Goal: Task Accomplishment & Management: Use online tool/utility

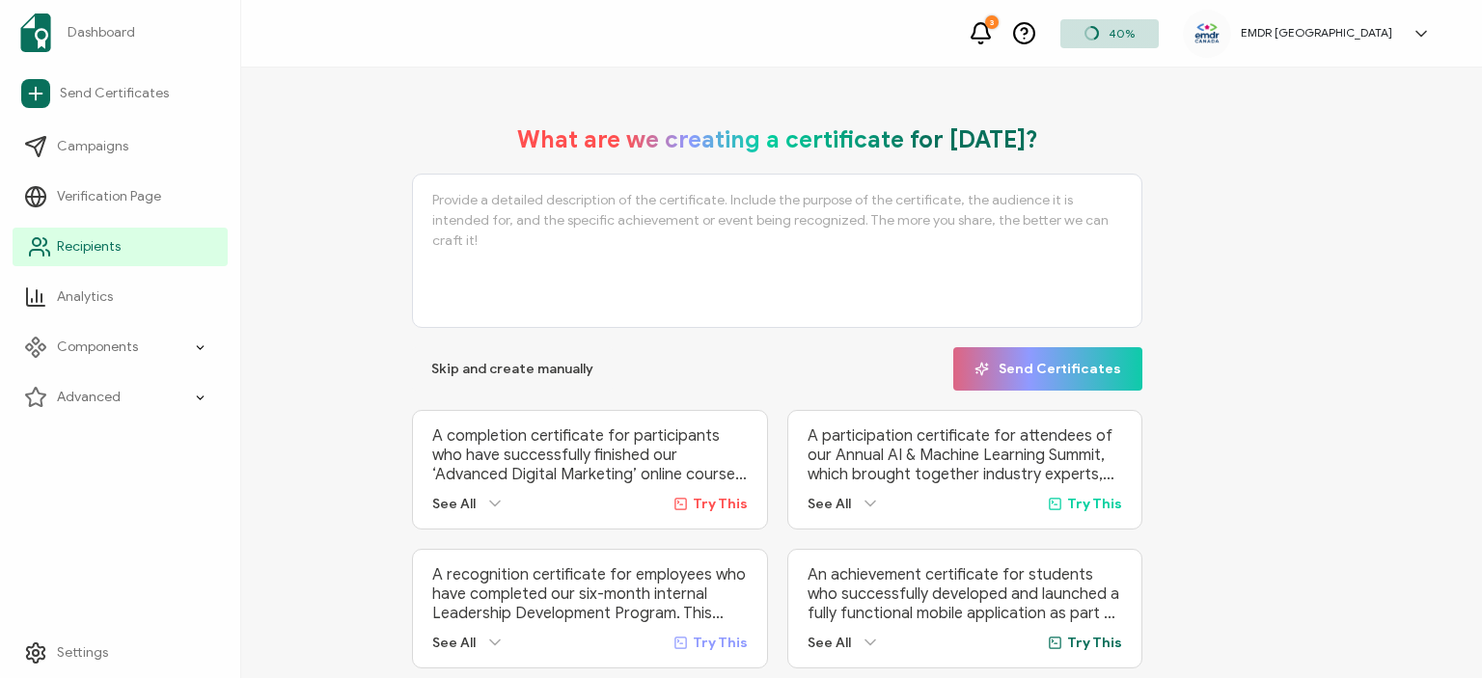
click at [73, 243] on span "Recipients" at bounding box center [89, 246] width 64 height 19
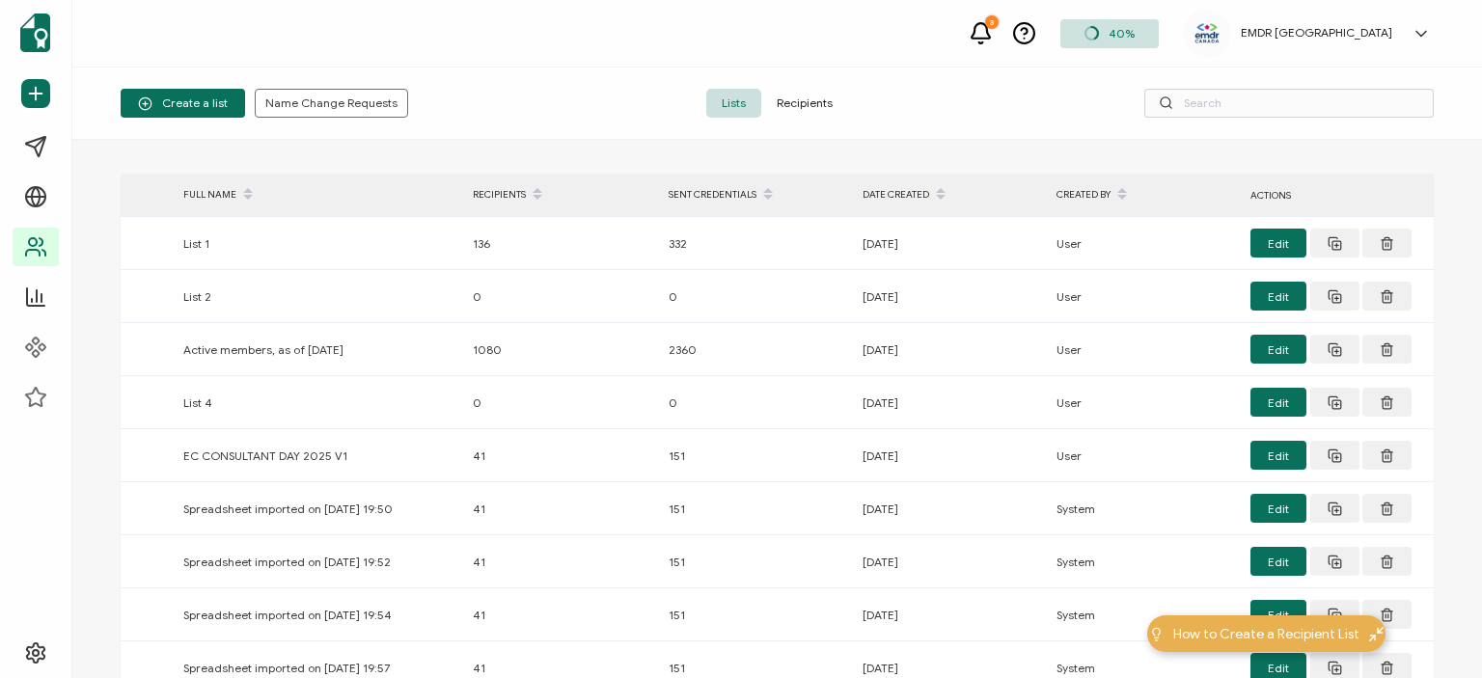
click at [788, 97] on span "Recipients" at bounding box center [804, 103] width 87 height 29
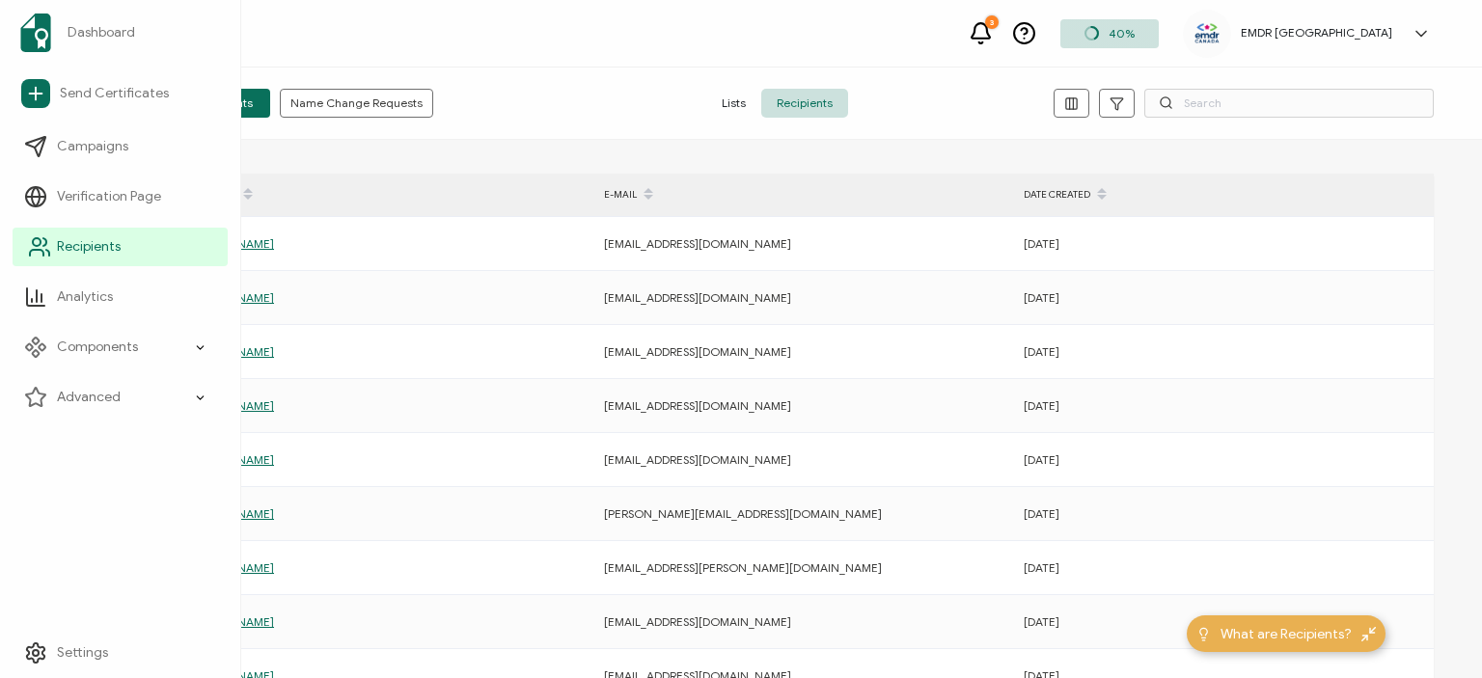
click at [95, 247] on span "Recipients" at bounding box center [89, 246] width 64 height 19
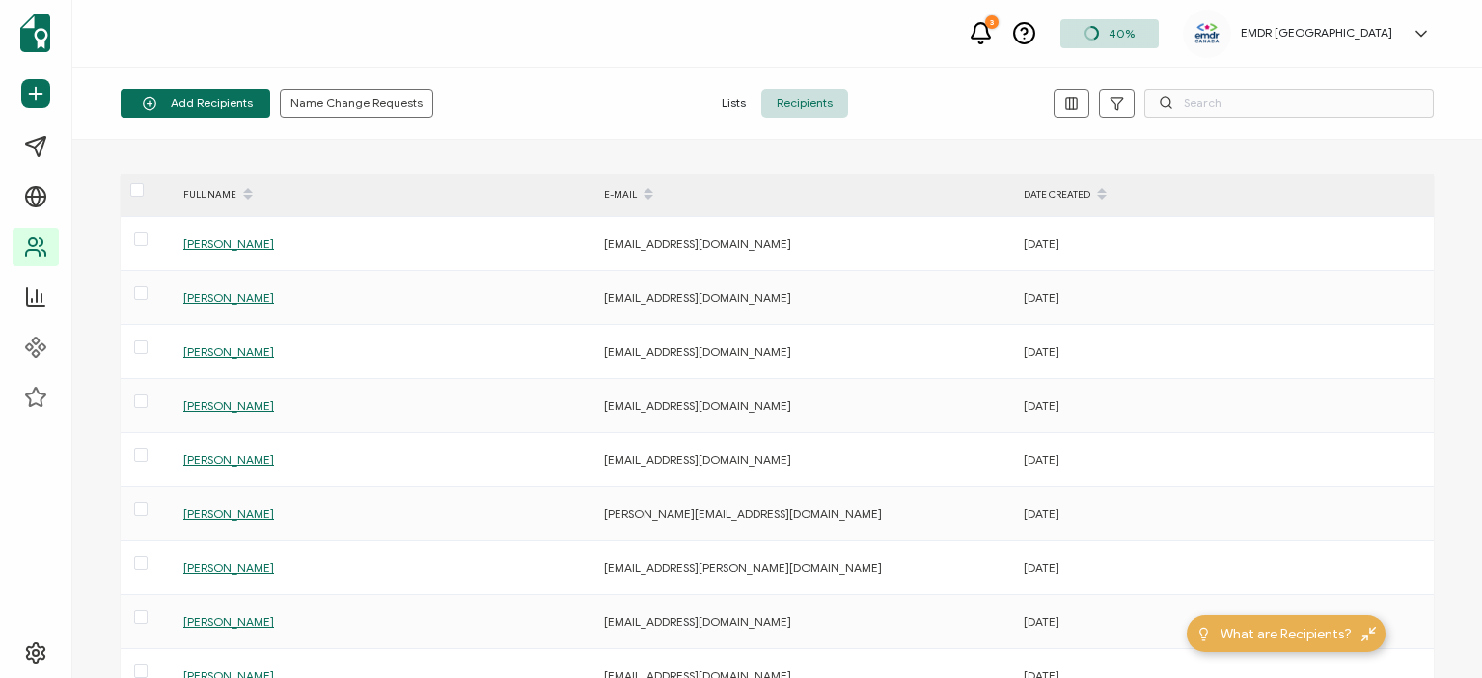
click at [746, 91] on span "Lists" at bounding box center [733, 103] width 55 height 29
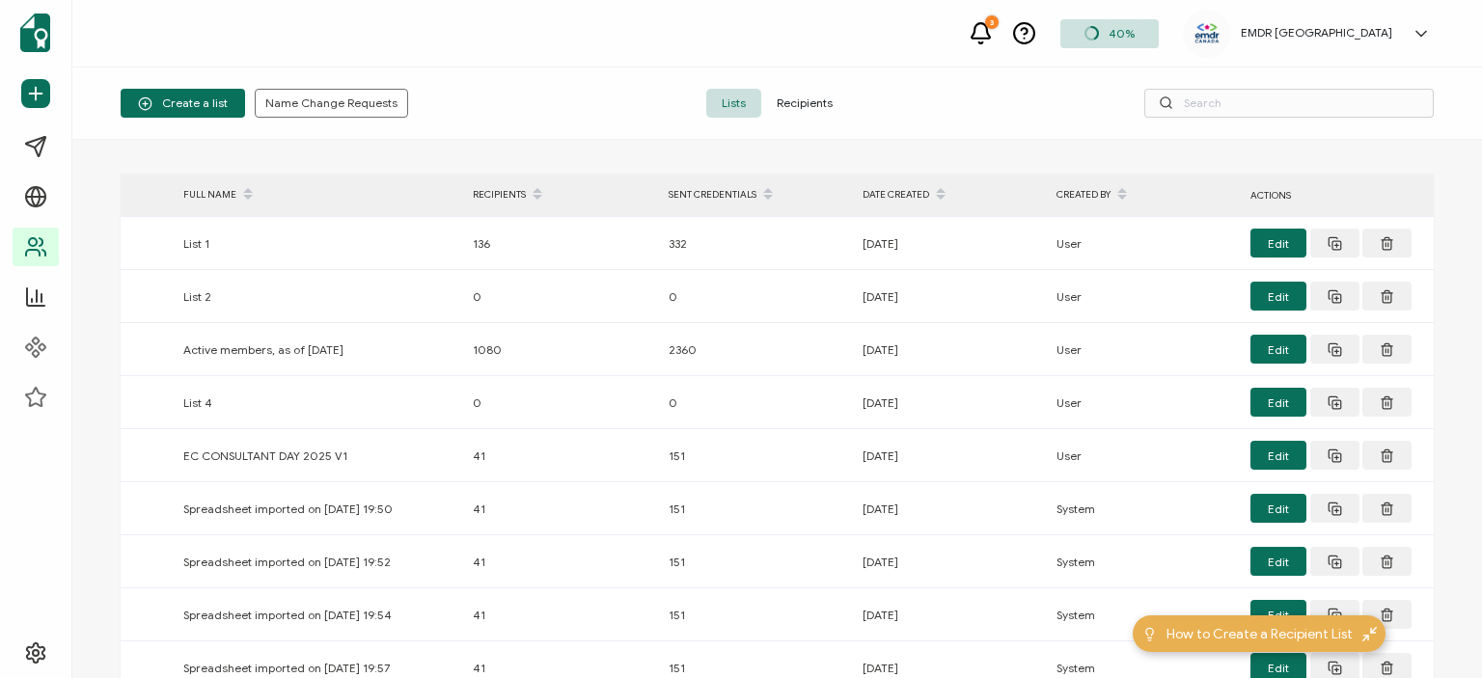
click at [812, 110] on span "Recipients" at bounding box center [804, 103] width 87 height 29
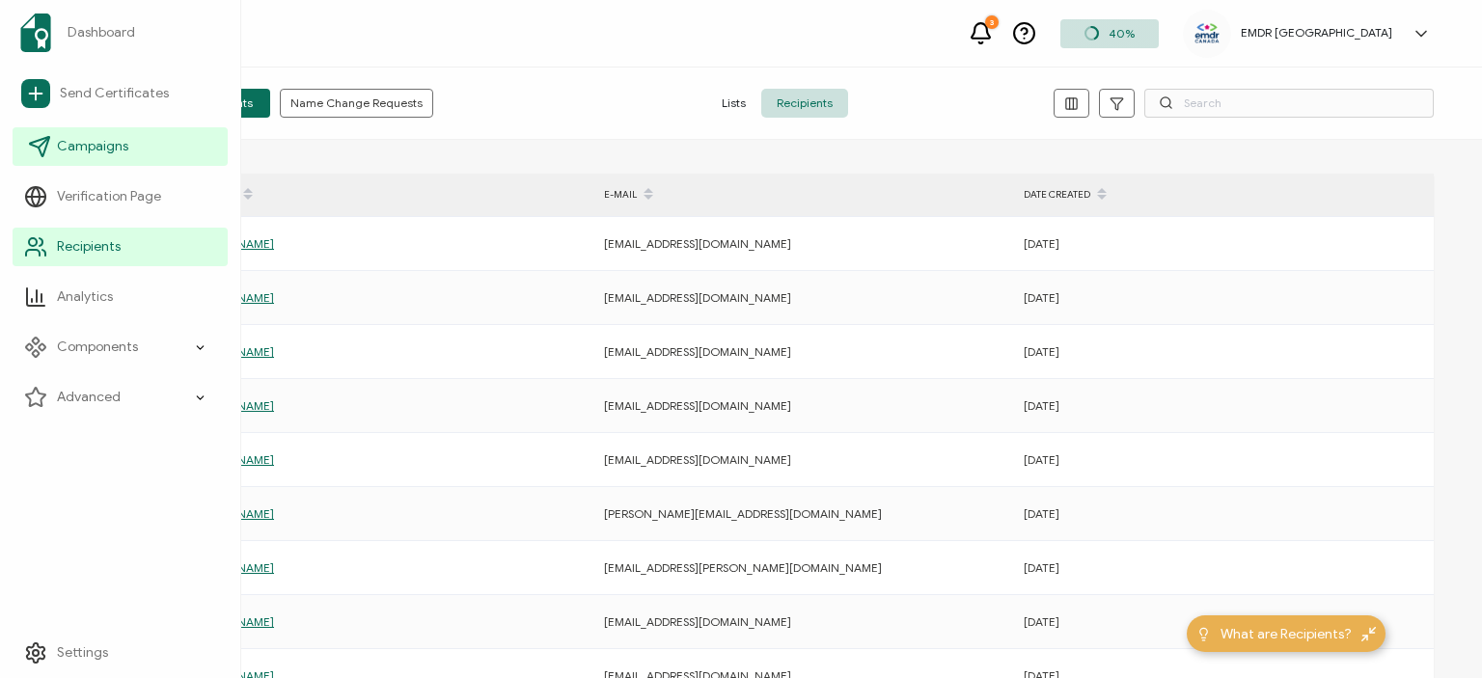
click at [116, 153] on span "Campaigns" at bounding box center [92, 146] width 71 height 19
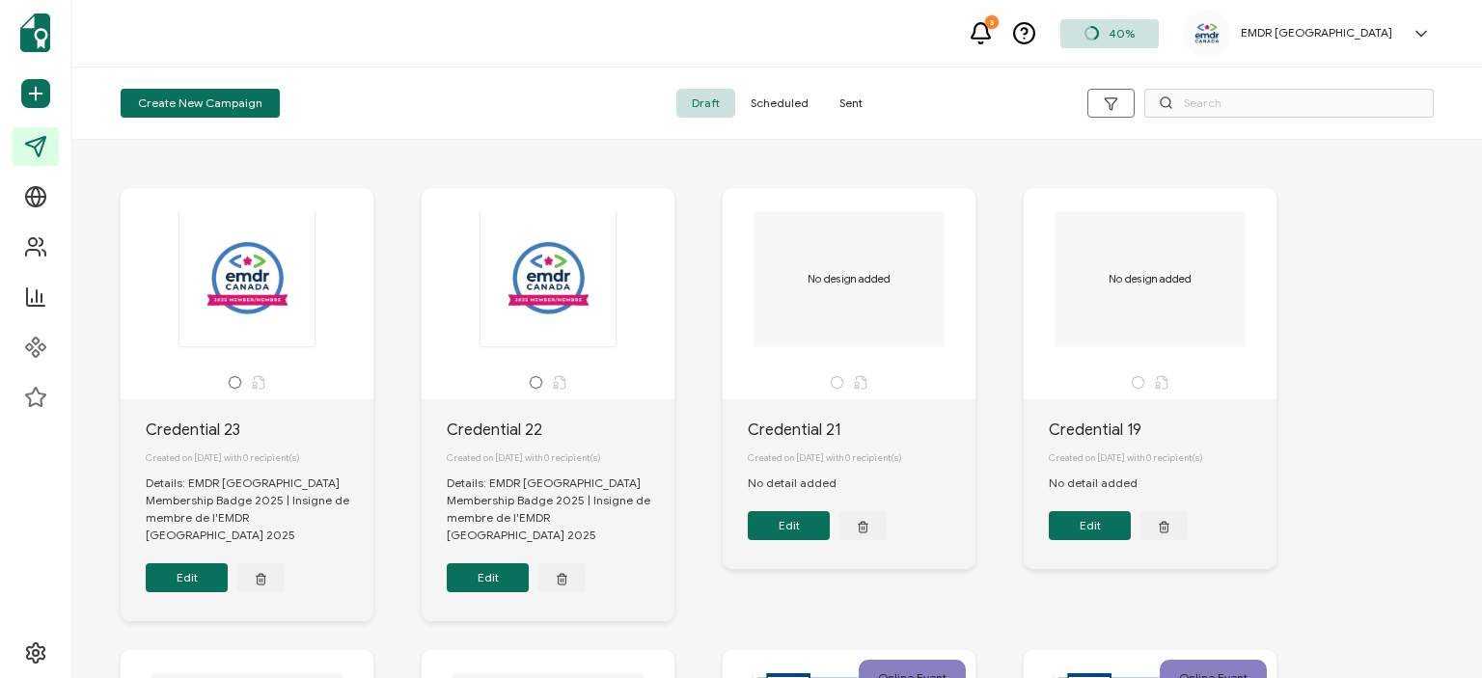
click at [852, 97] on span "Sent" at bounding box center [851, 103] width 54 height 29
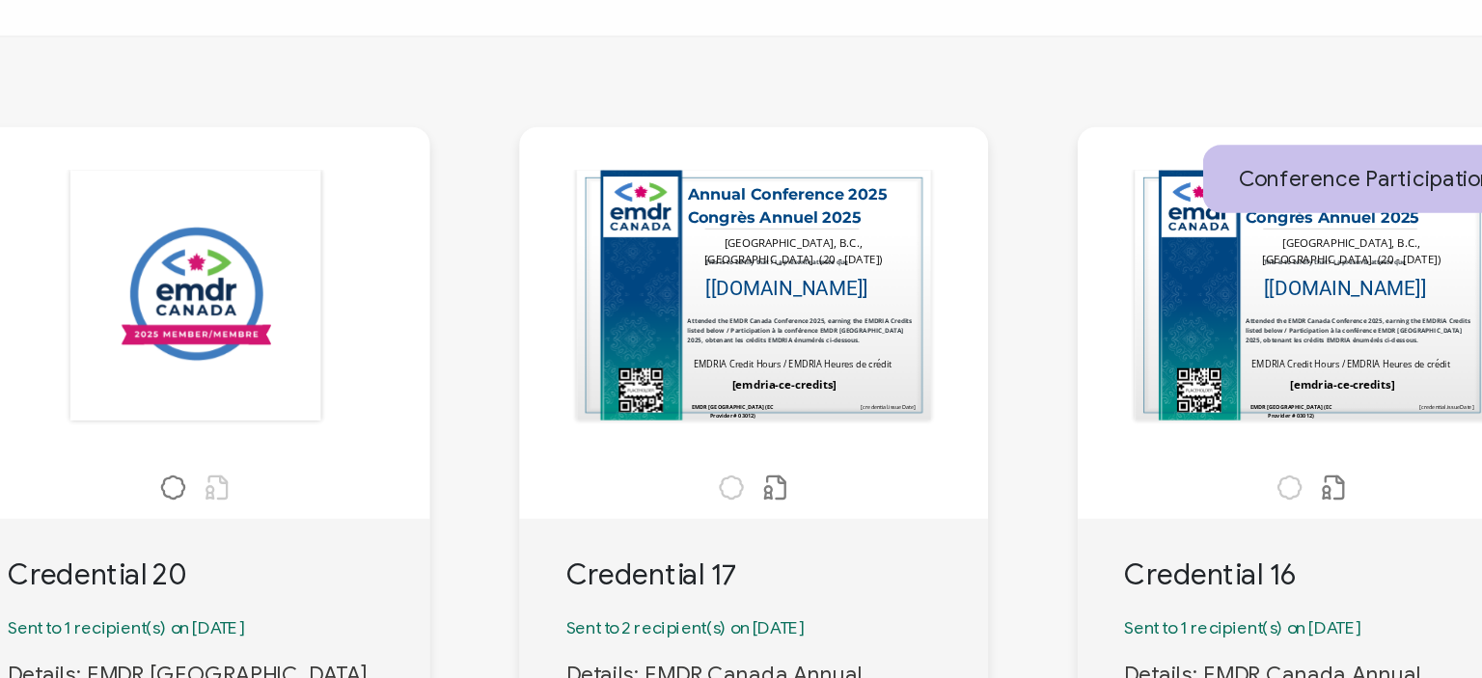
scroll to position [2, 0]
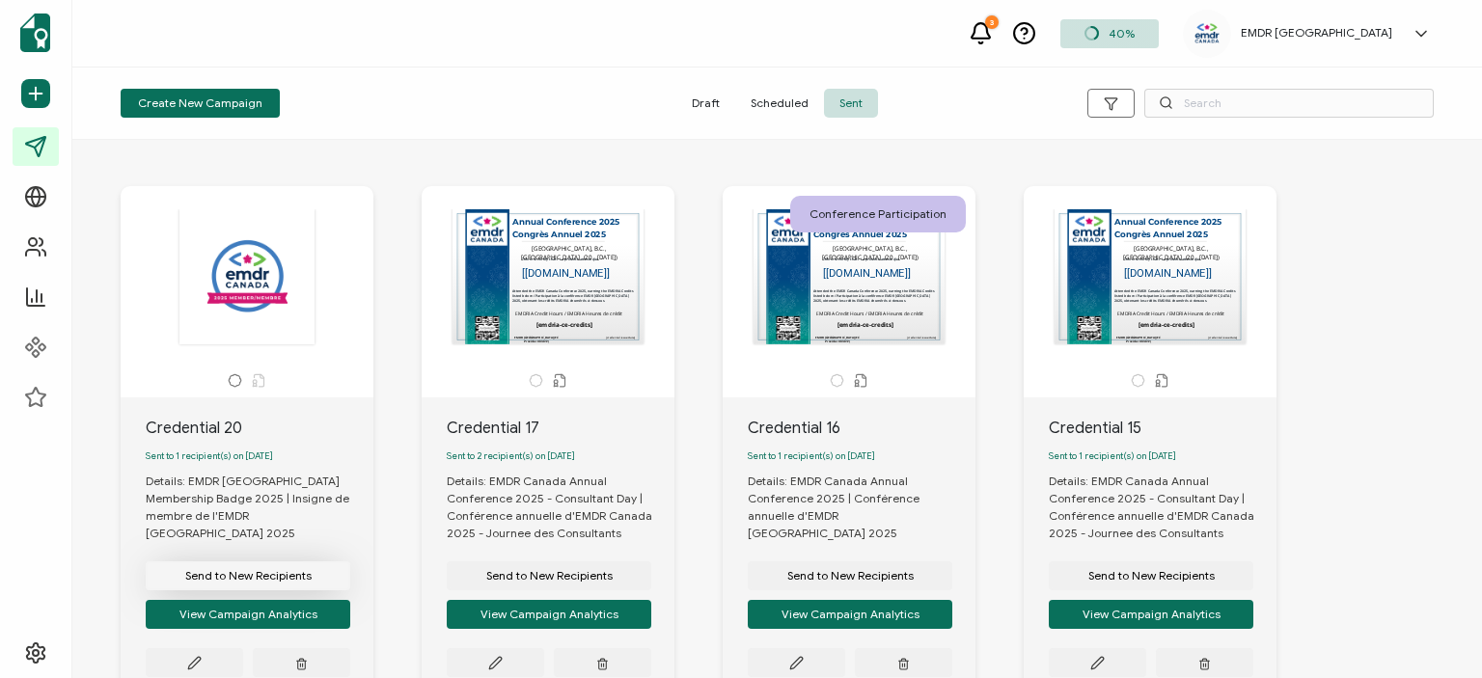
click at [262, 570] on span "Send to New Recipients" at bounding box center [248, 576] width 126 height 12
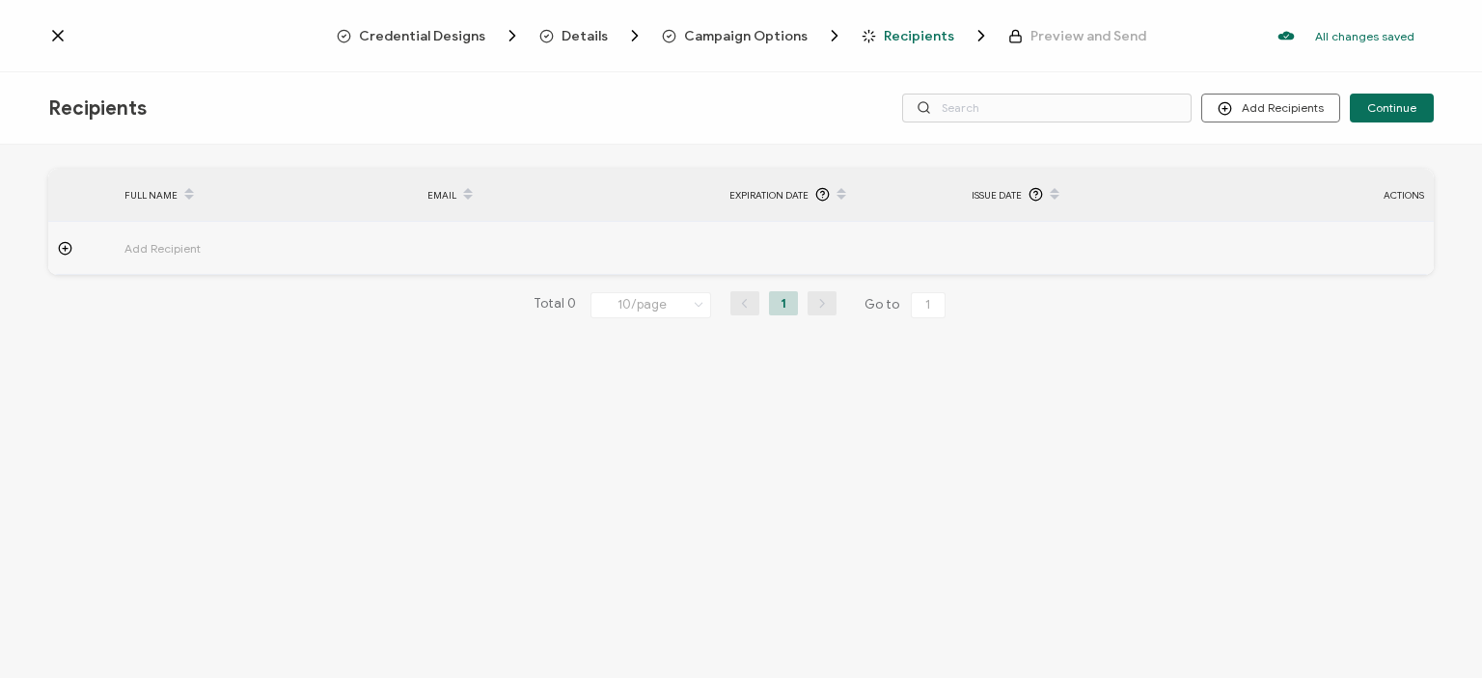
click at [1263, 94] on div "Recipients Add Recipients Upload Recipients Import From Recipients Import From …" at bounding box center [741, 108] width 1482 height 72
click at [1270, 110] on button "Add Recipients" at bounding box center [1271, 108] width 139 height 29
click at [1285, 156] on span "Upload Recipients" at bounding box center [1297, 159] width 97 height 14
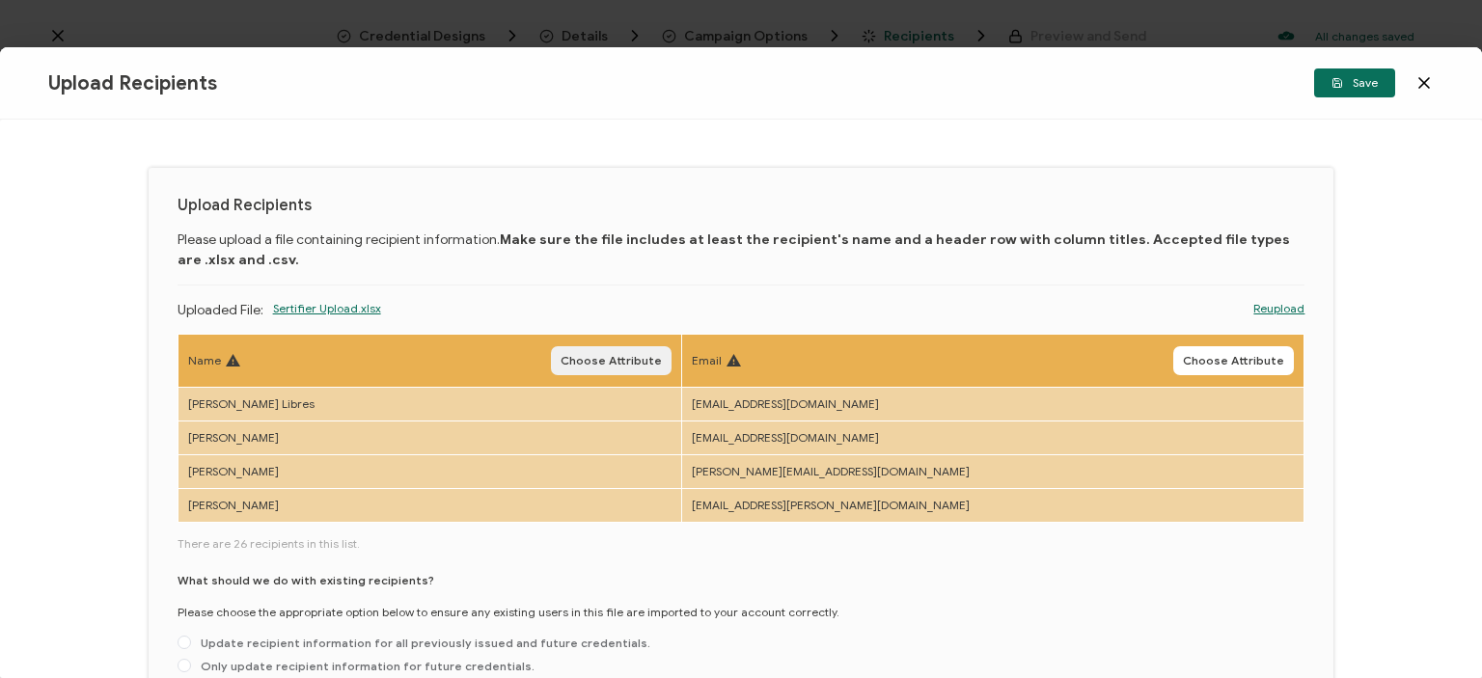
click at [662, 355] on span "Choose Attribute" at bounding box center [611, 361] width 101 height 12
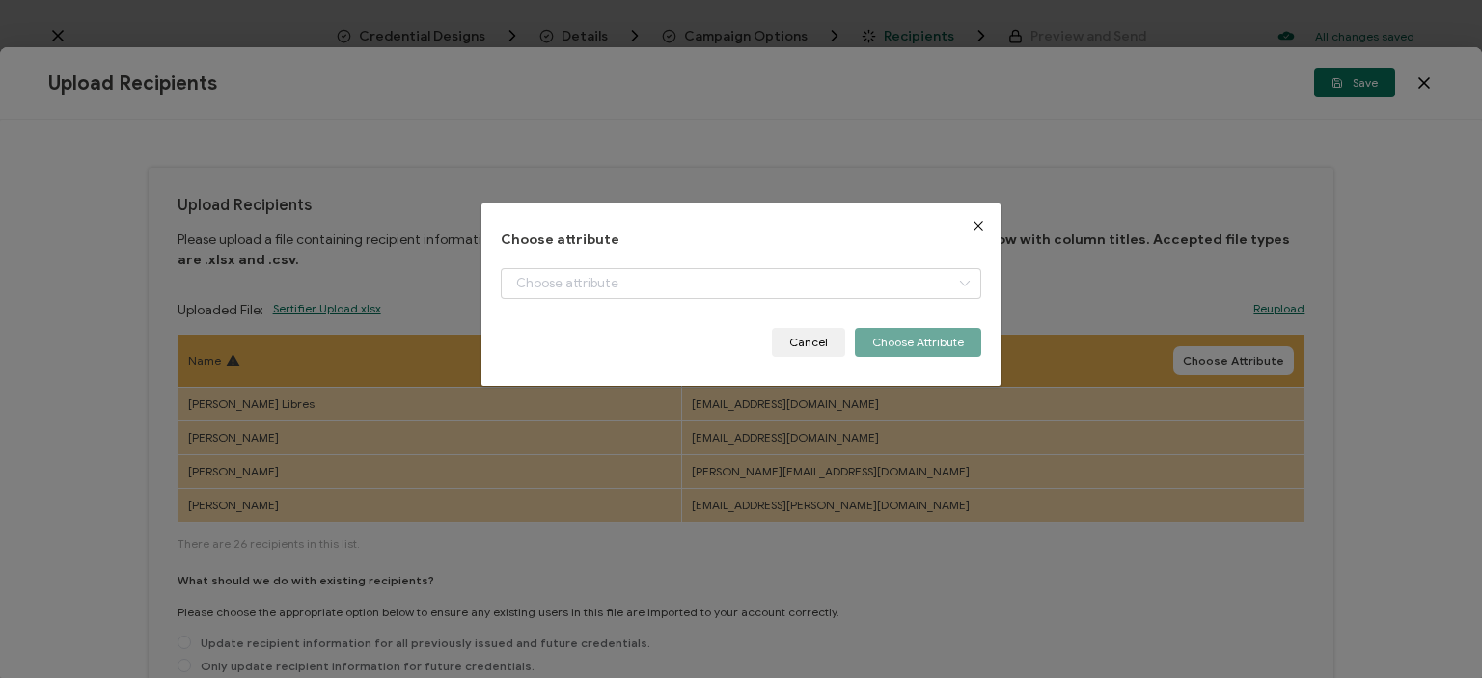
click at [675, 268] on div "Choose attribute + Add New Attribute Full Name E-mail Issue Date Expiration Dat…" at bounding box center [741, 295] width 481 height 124
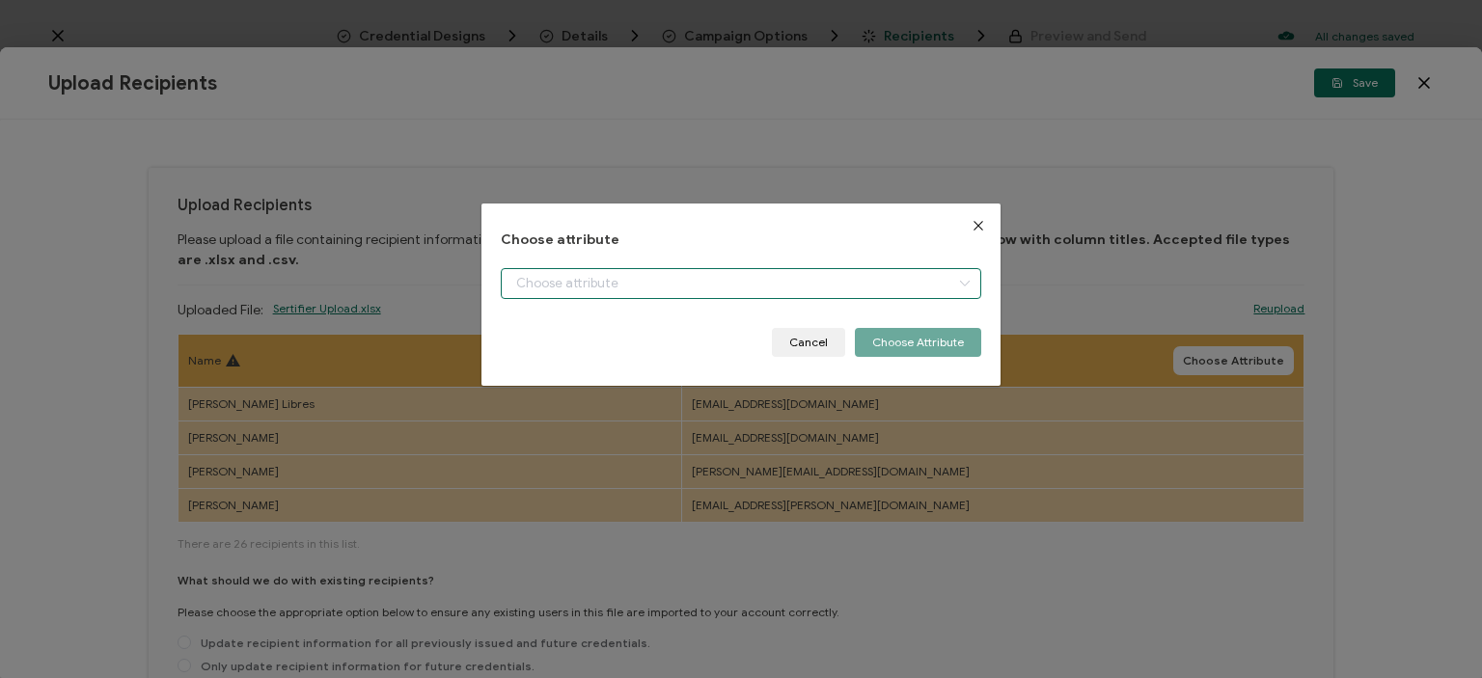
click at [680, 276] on input "dialog" at bounding box center [741, 283] width 481 height 31
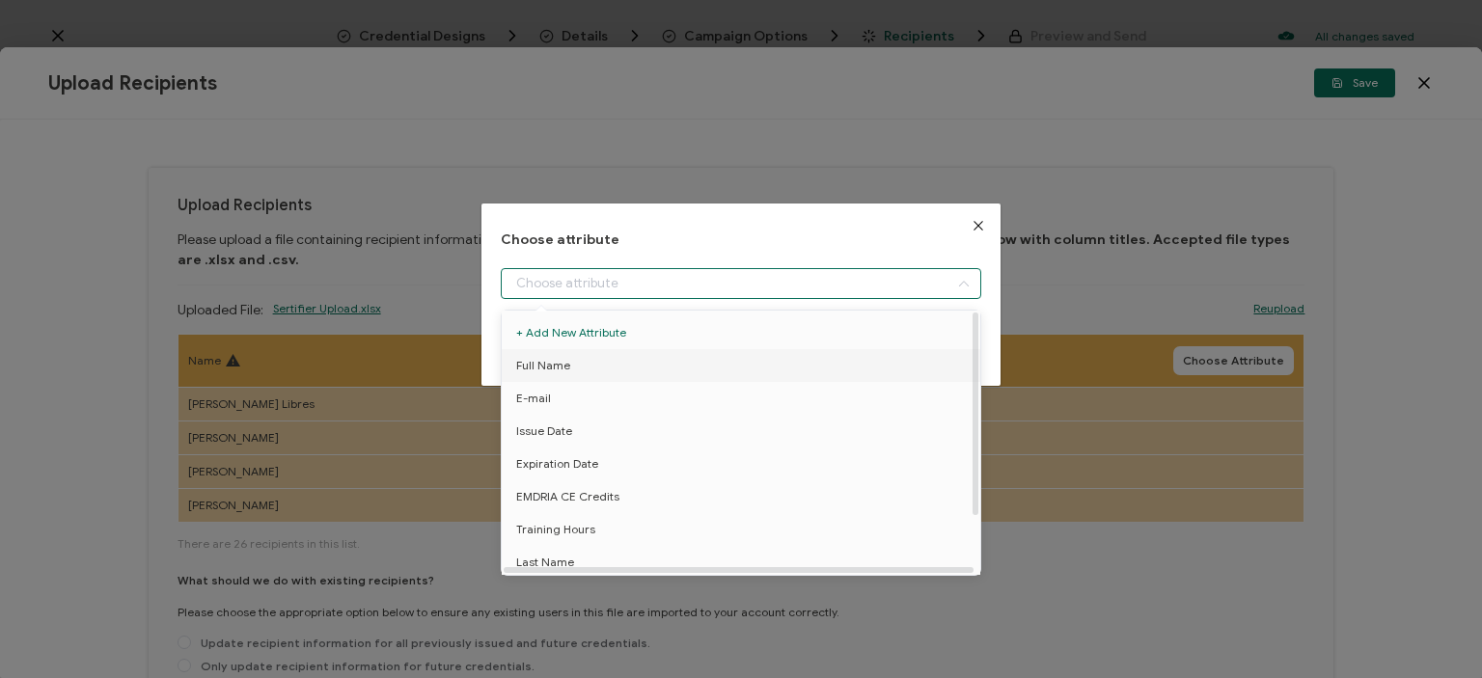
click at [540, 363] on span "Full Name" at bounding box center [543, 365] width 54 height 33
type input "Full Name"
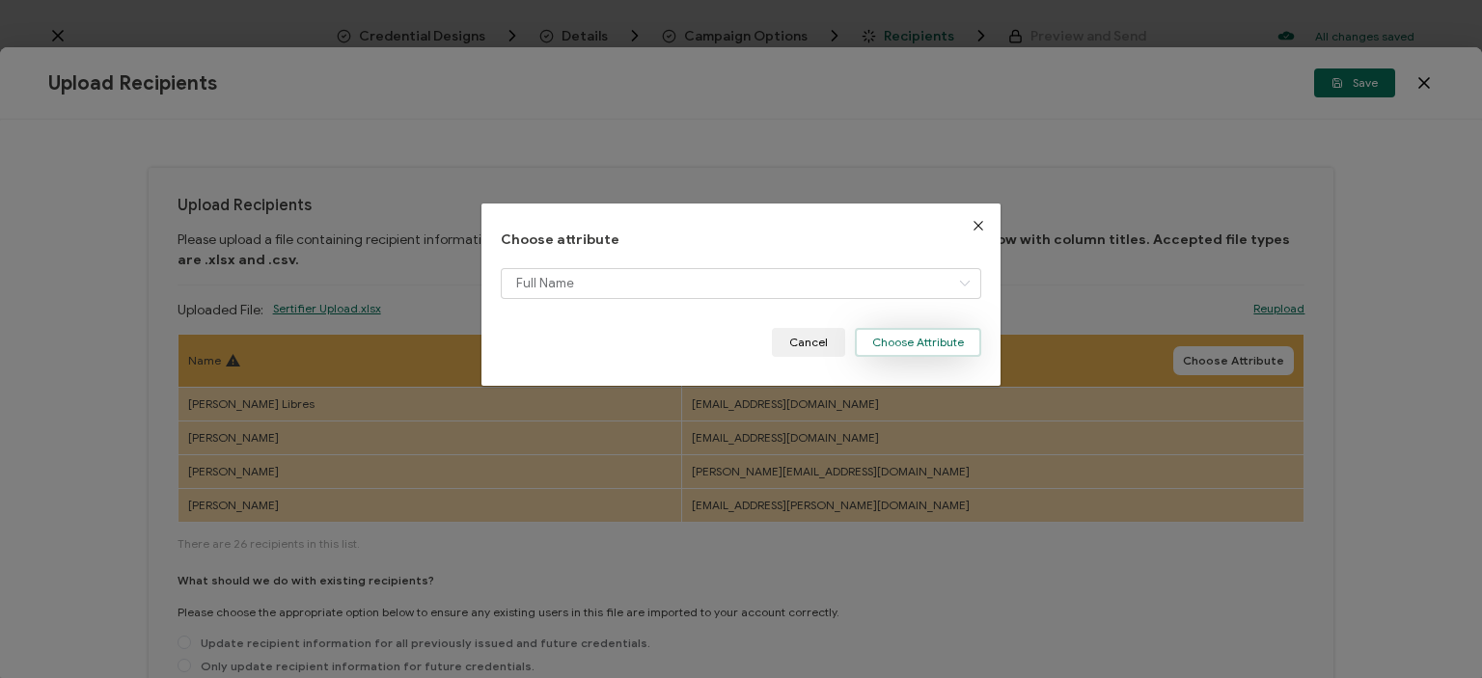
click at [948, 344] on button "Choose Attribute" at bounding box center [918, 342] width 126 height 29
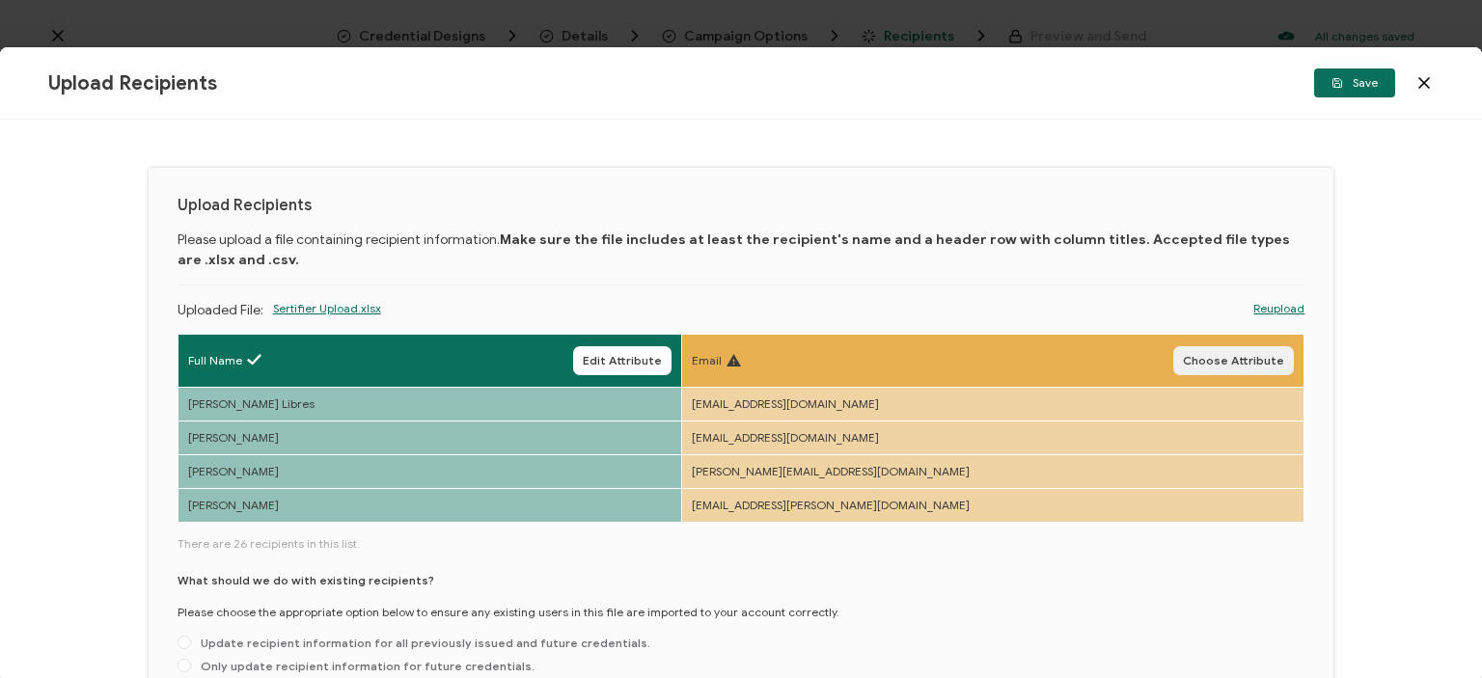
click at [1210, 366] on span "Choose Attribute" at bounding box center [1233, 361] width 101 height 12
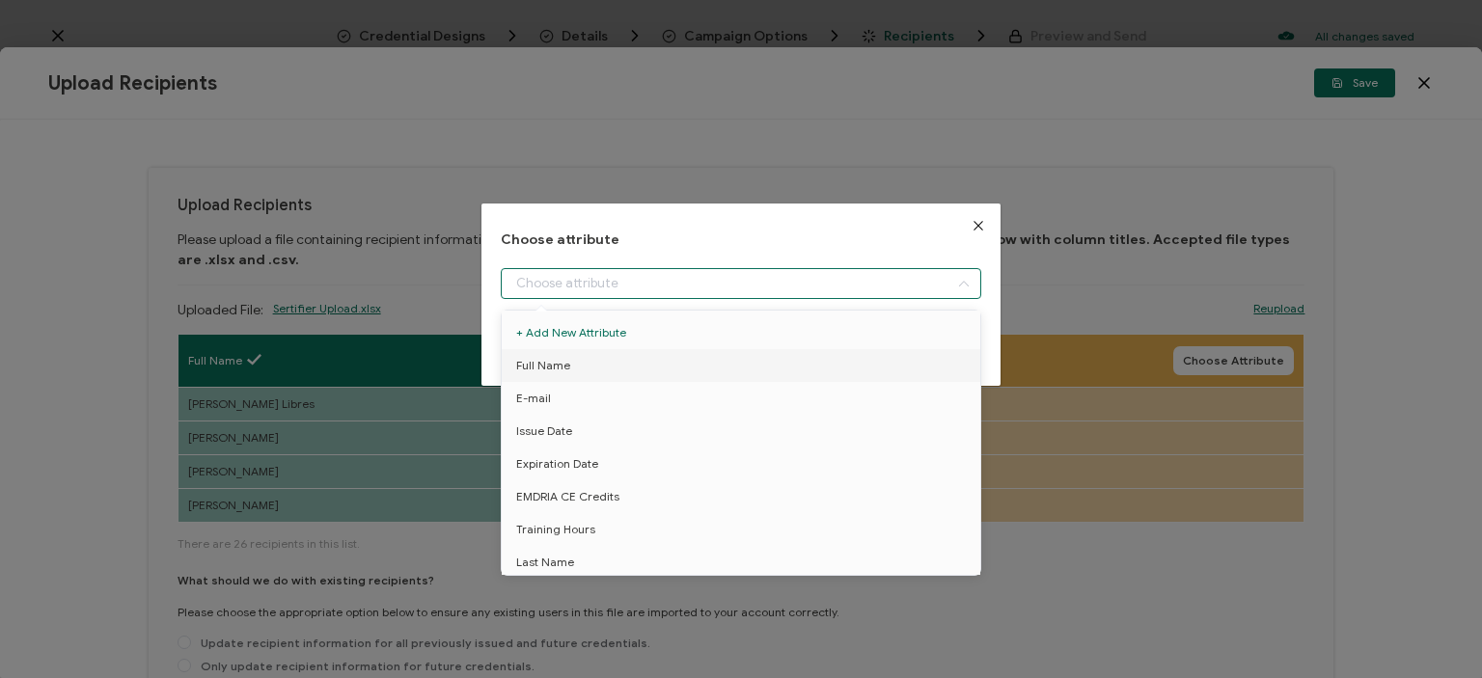
click at [703, 270] on input "dialog" at bounding box center [741, 283] width 481 height 31
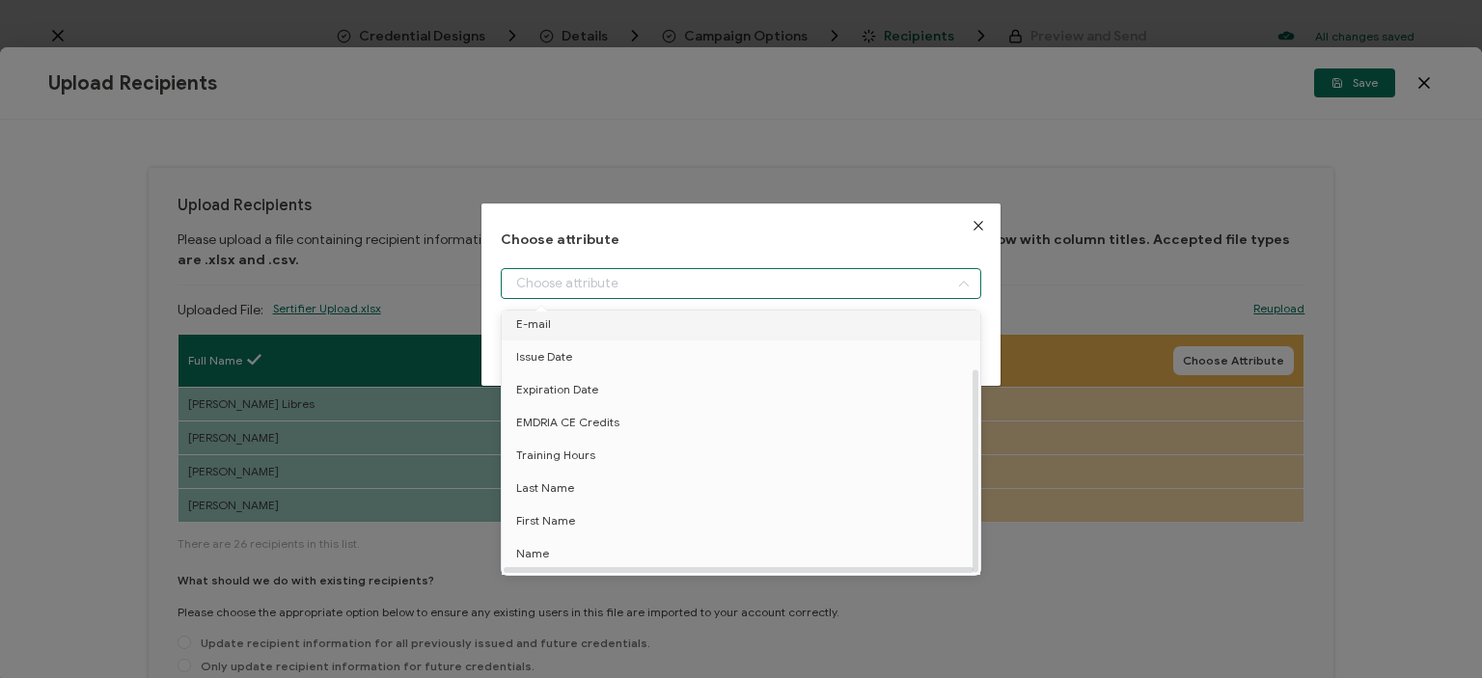
click at [532, 323] on span "E-mail" at bounding box center [533, 324] width 35 height 33
type input "E-mail"
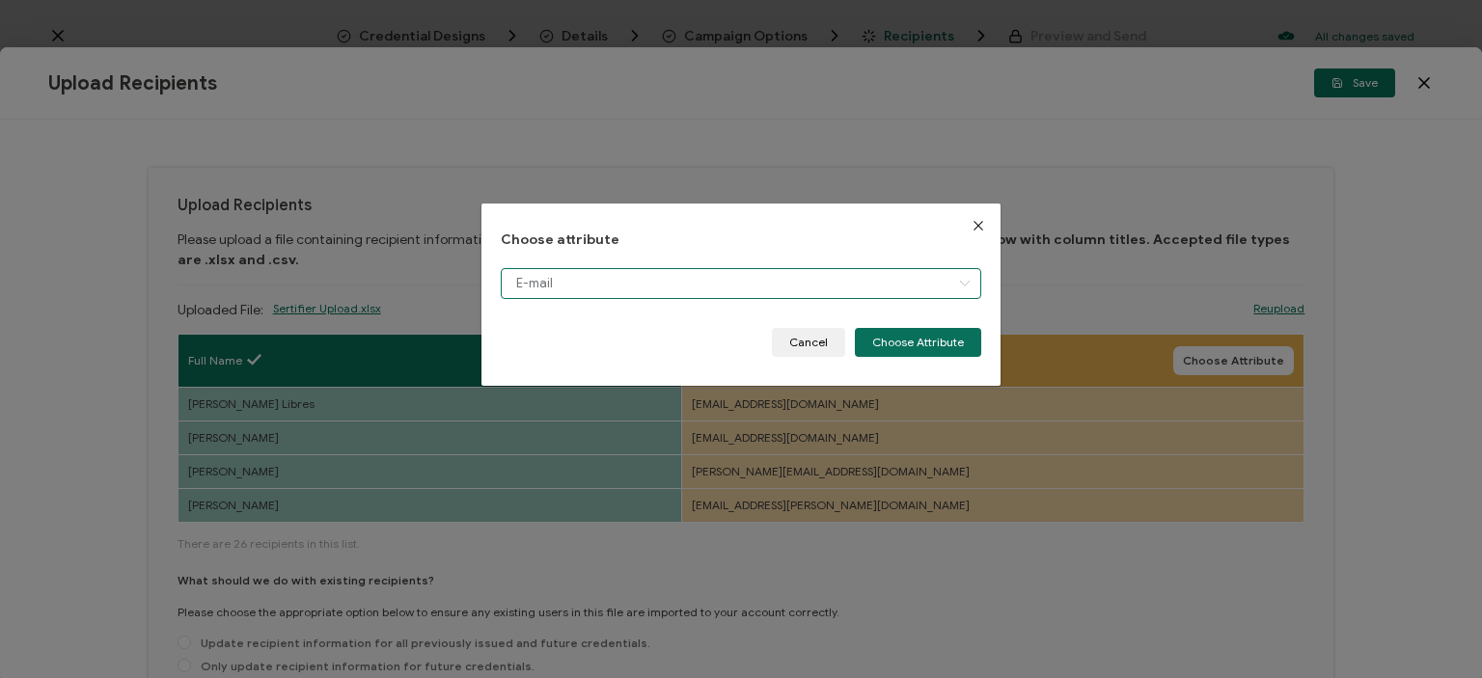
scroll to position [70, 0]
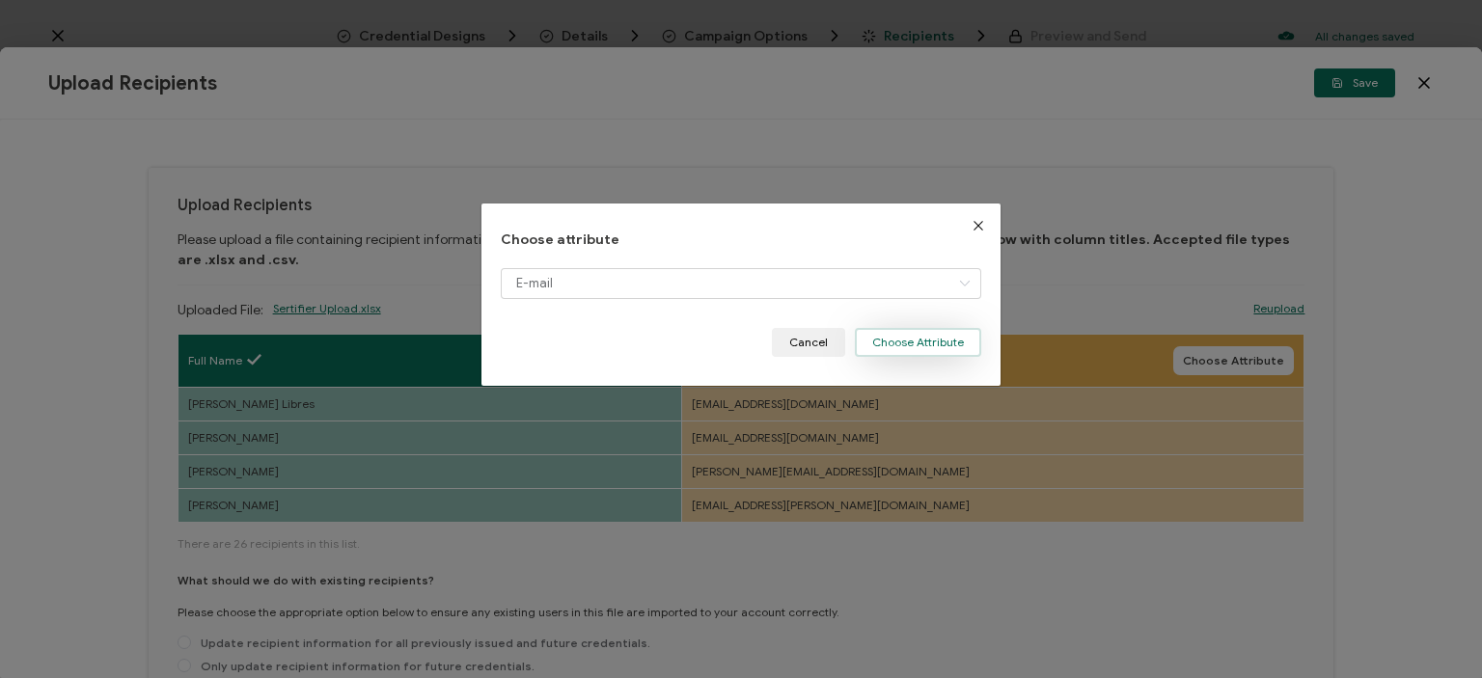
click at [933, 346] on button "Choose Attribute" at bounding box center [918, 342] width 126 height 29
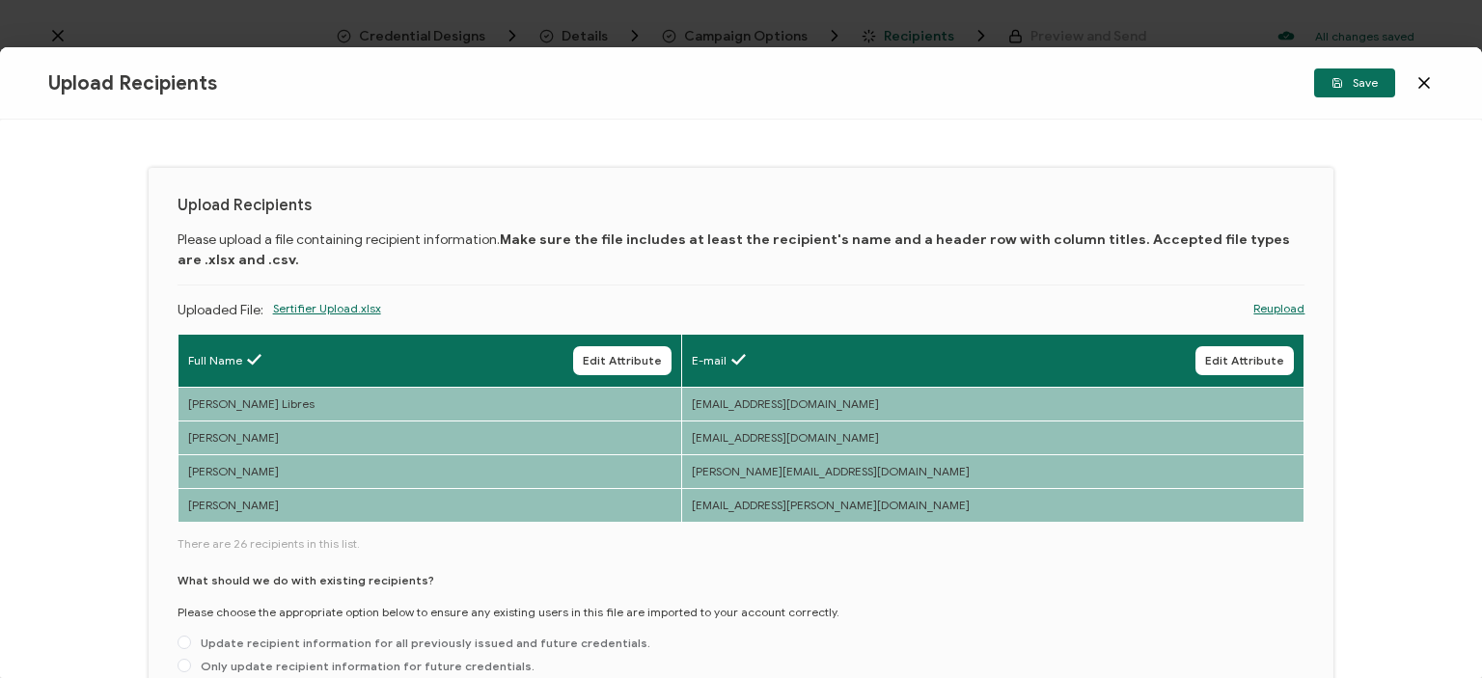
scroll to position [152, 0]
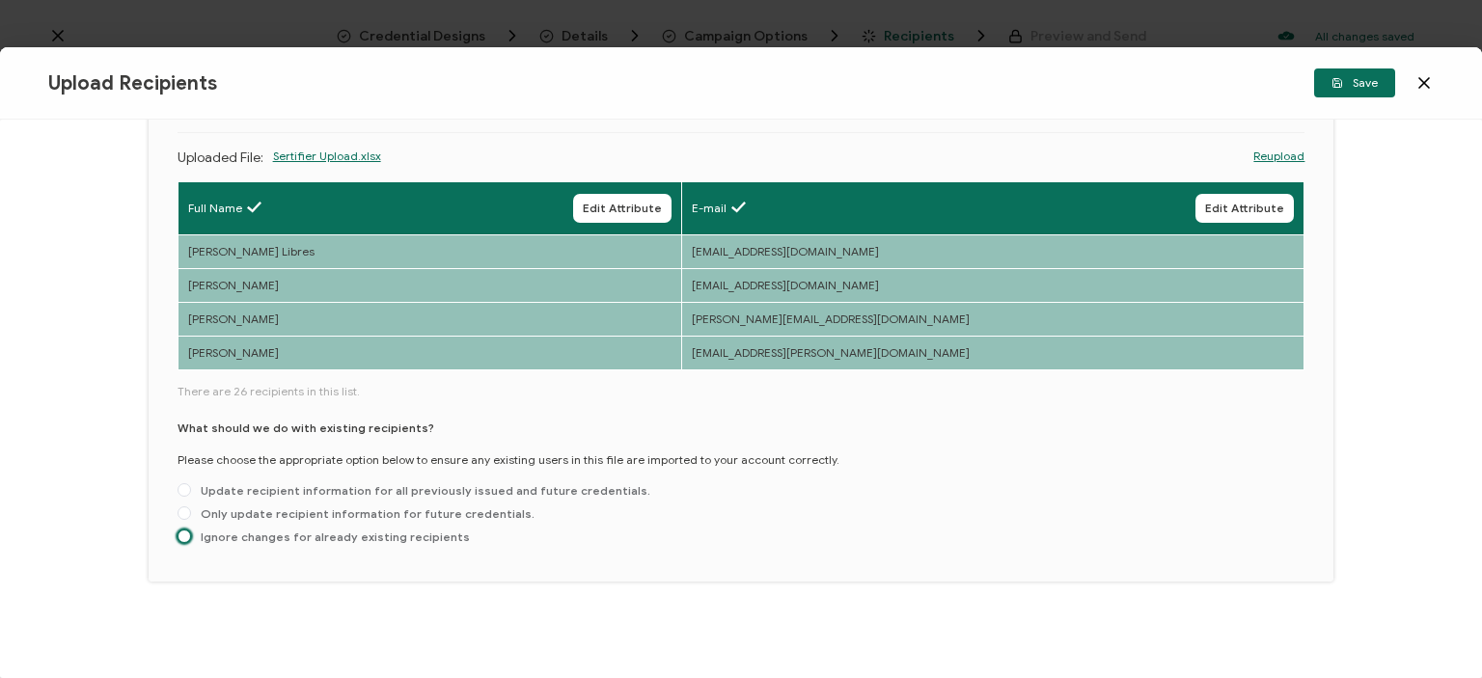
click at [183, 542] on span at bounding box center [185, 537] width 14 height 14
click at [183, 542] on input "Ignore changes for already existing recipients" at bounding box center [185, 537] width 14 height 15
radio input "true"
click at [1343, 83] on icon "button" at bounding box center [1338, 83] width 12 height 12
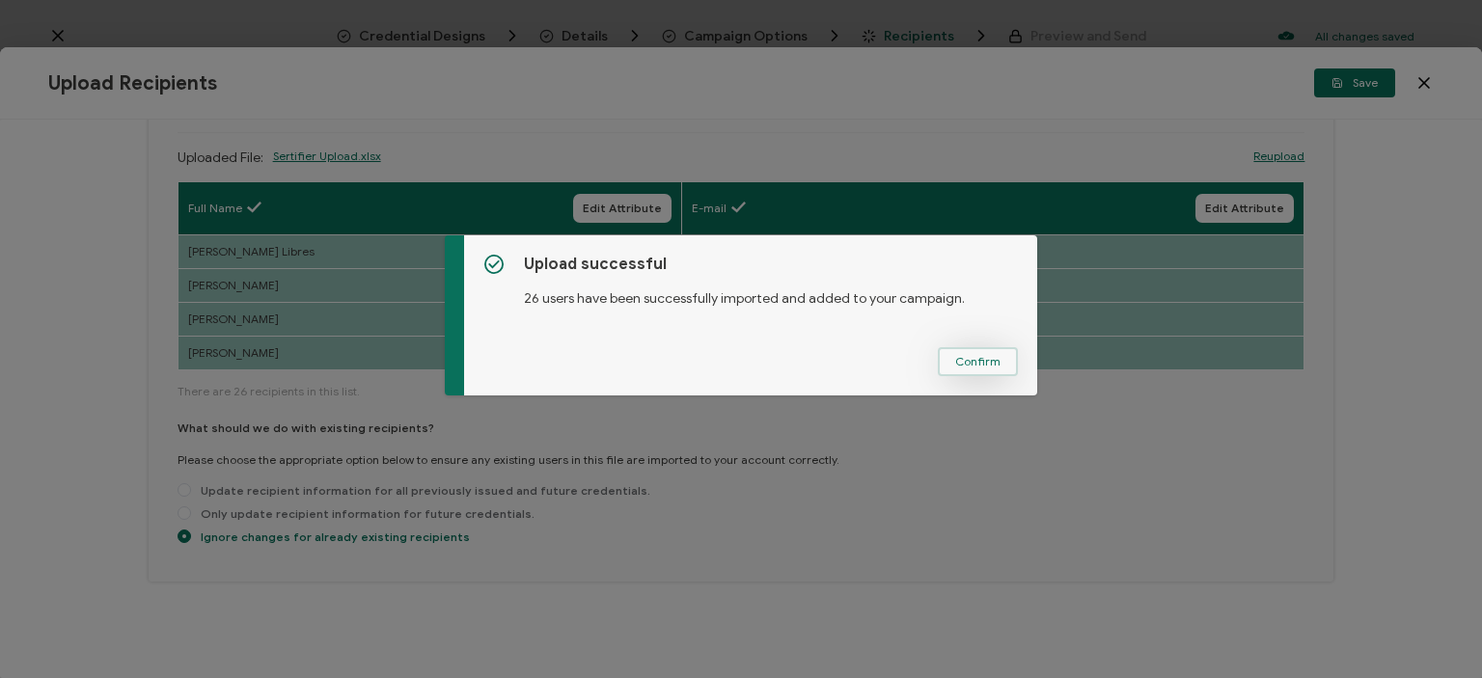
click at [994, 365] on span "Confirm" at bounding box center [977, 362] width 45 height 12
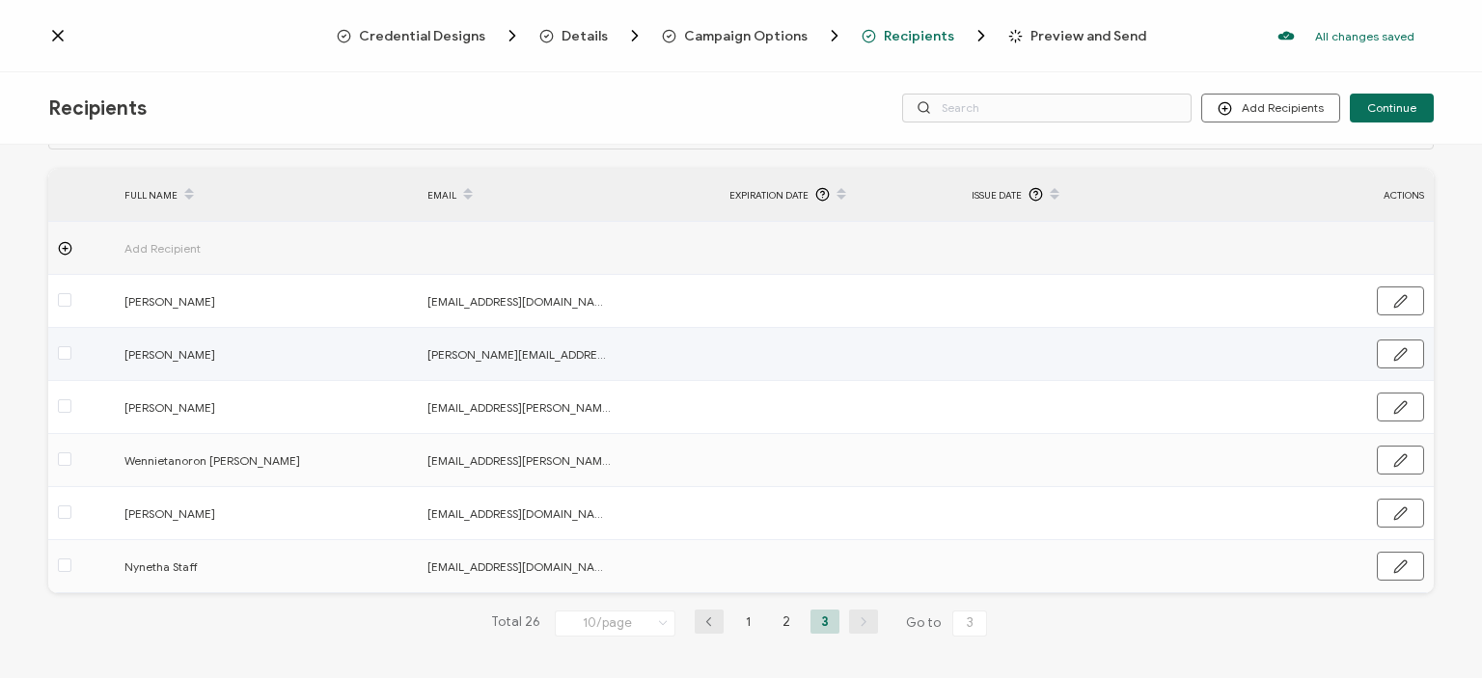
scroll to position [62, 0]
click at [782, 616] on li "2" at bounding box center [786, 618] width 29 height 24
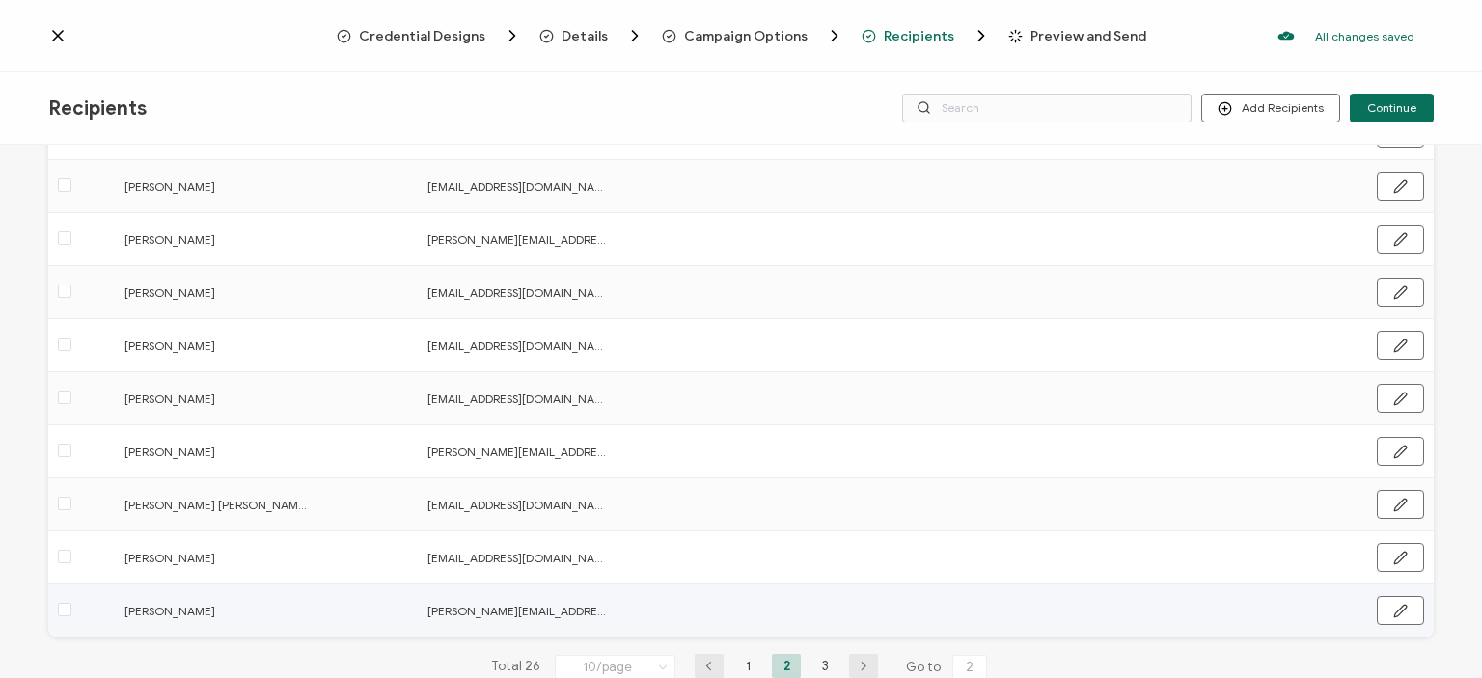
scroll to position [274, 0]
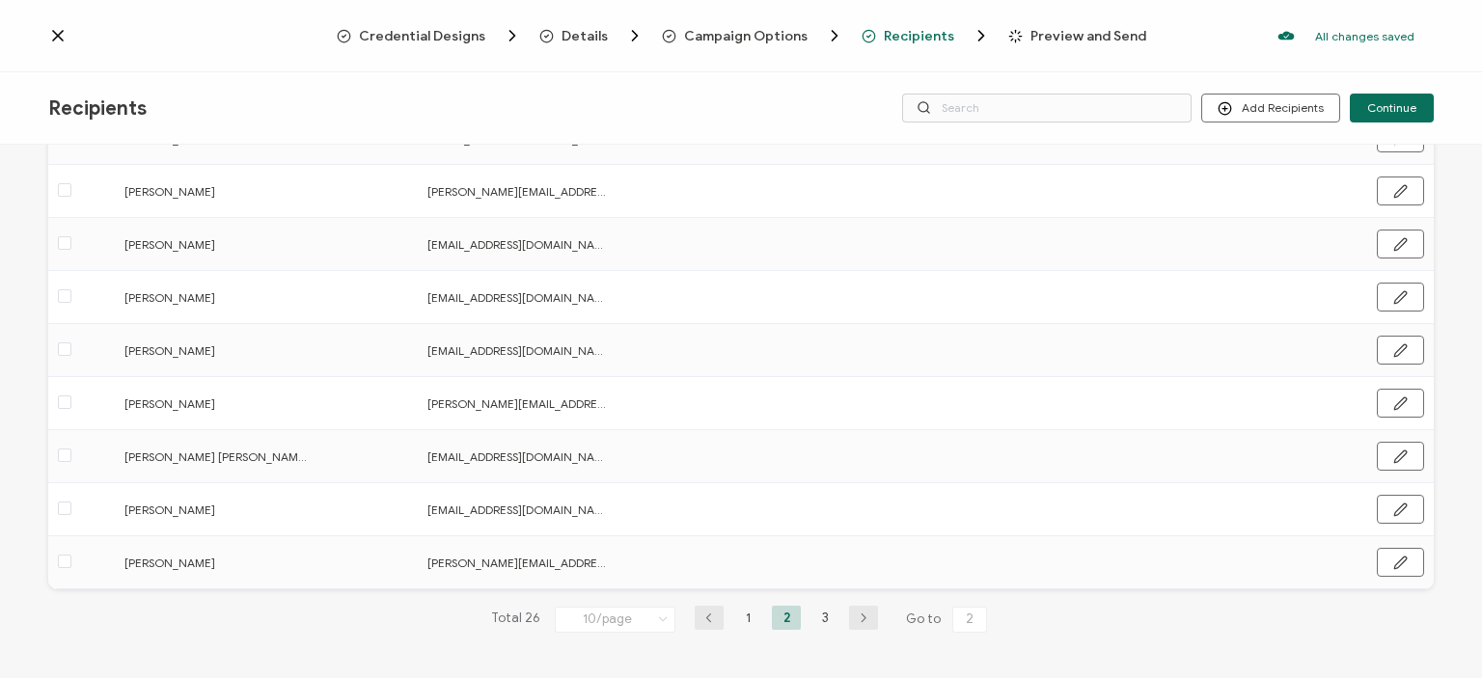
click at [665, 616] on icon at bounding box center [663, 619] width 19 height 21
click at [603, 537] on span "50/page" at bounding box center [597, 537] width 48 height 14
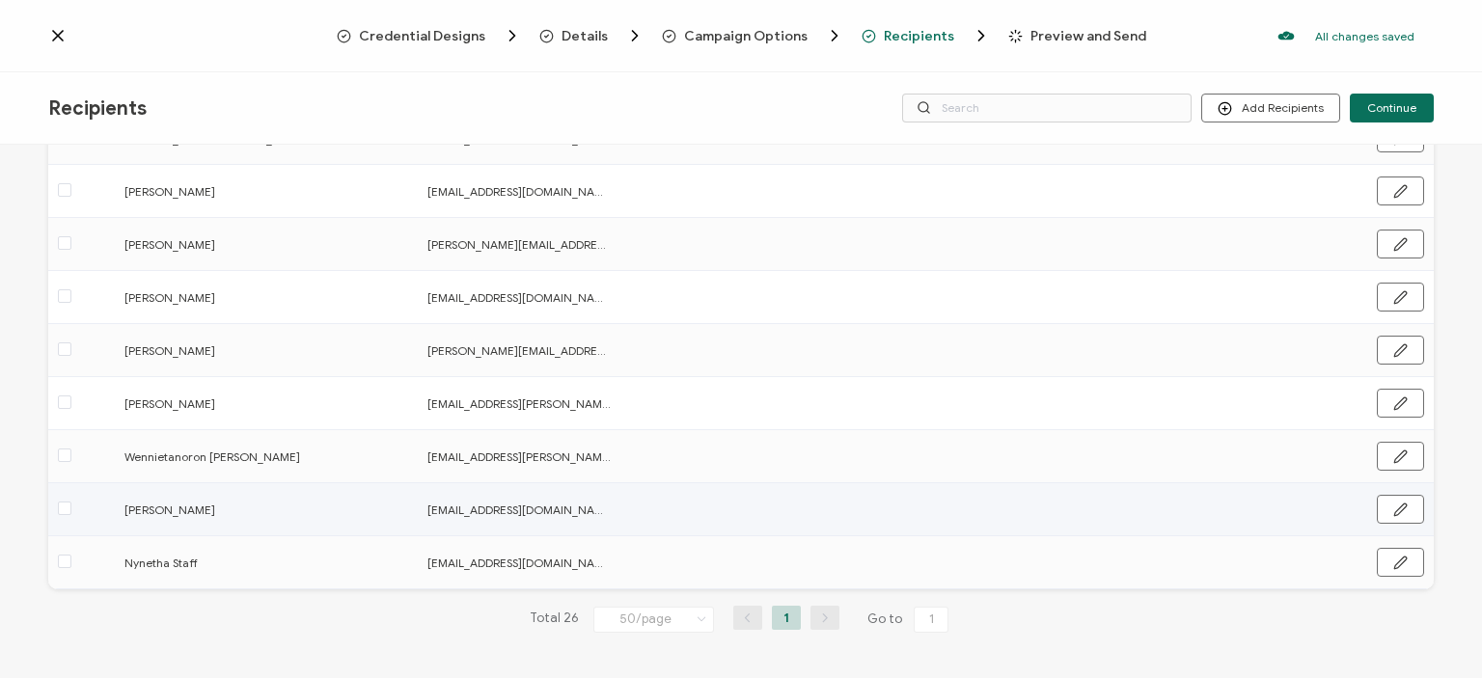
scroll to position [0, 0]
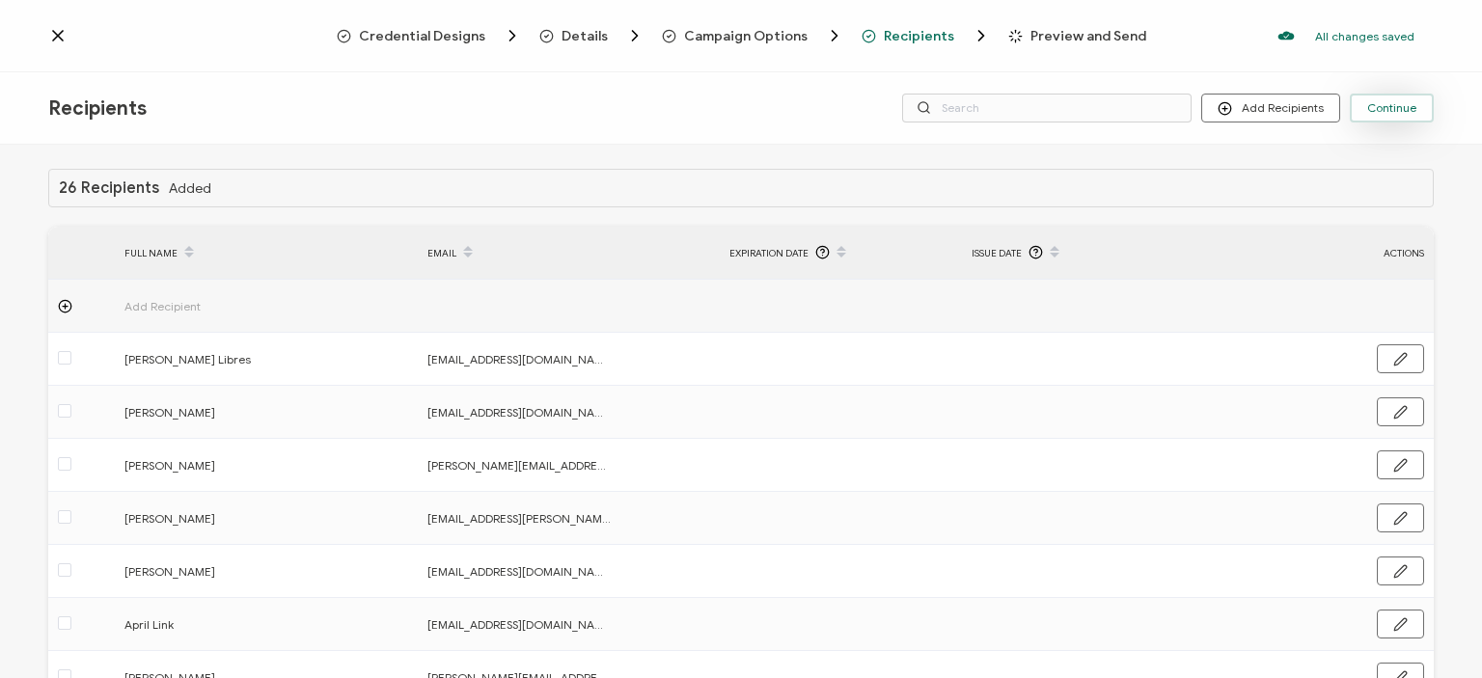
click at [1398, 103] on span "Continue" at bounding box center [1392, 108] width 49 height 12
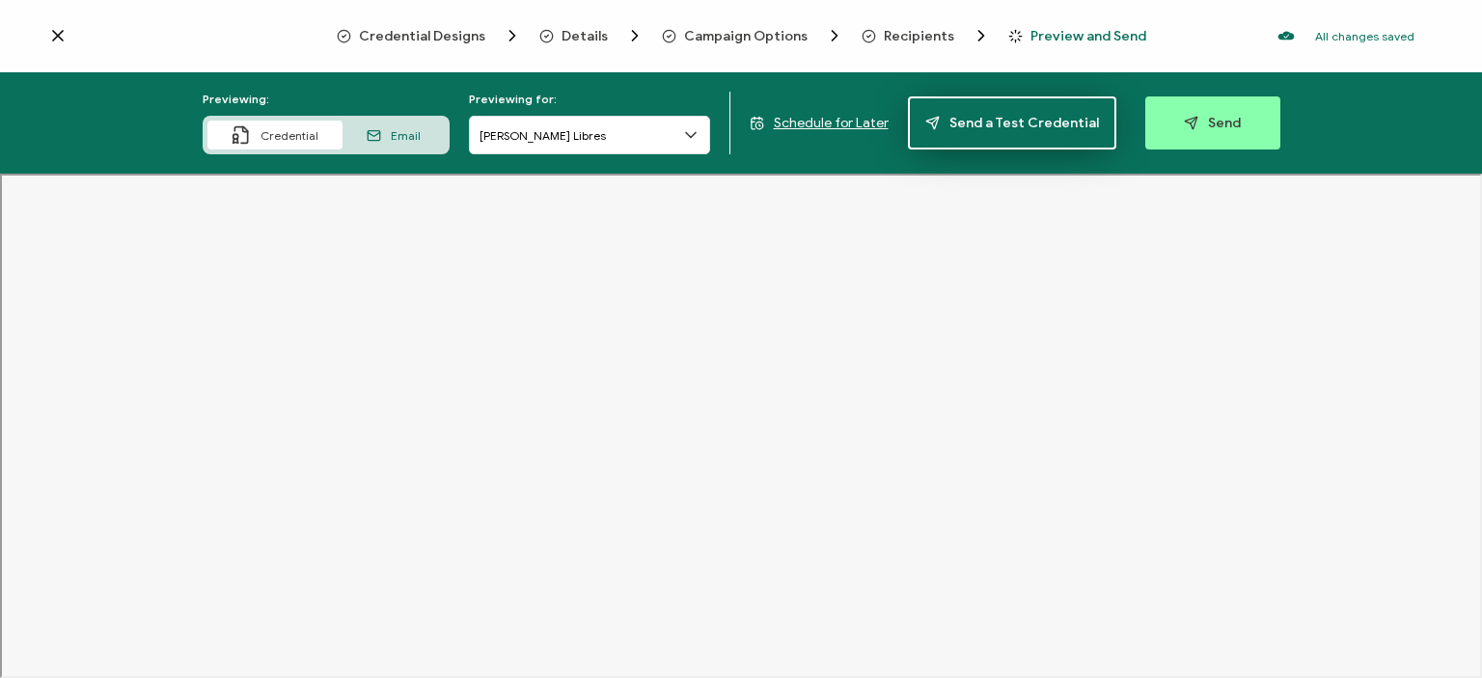
click at [964, 124] on span "Send a Test Credential" at bounding box center [1013, 123] width 174 height 14
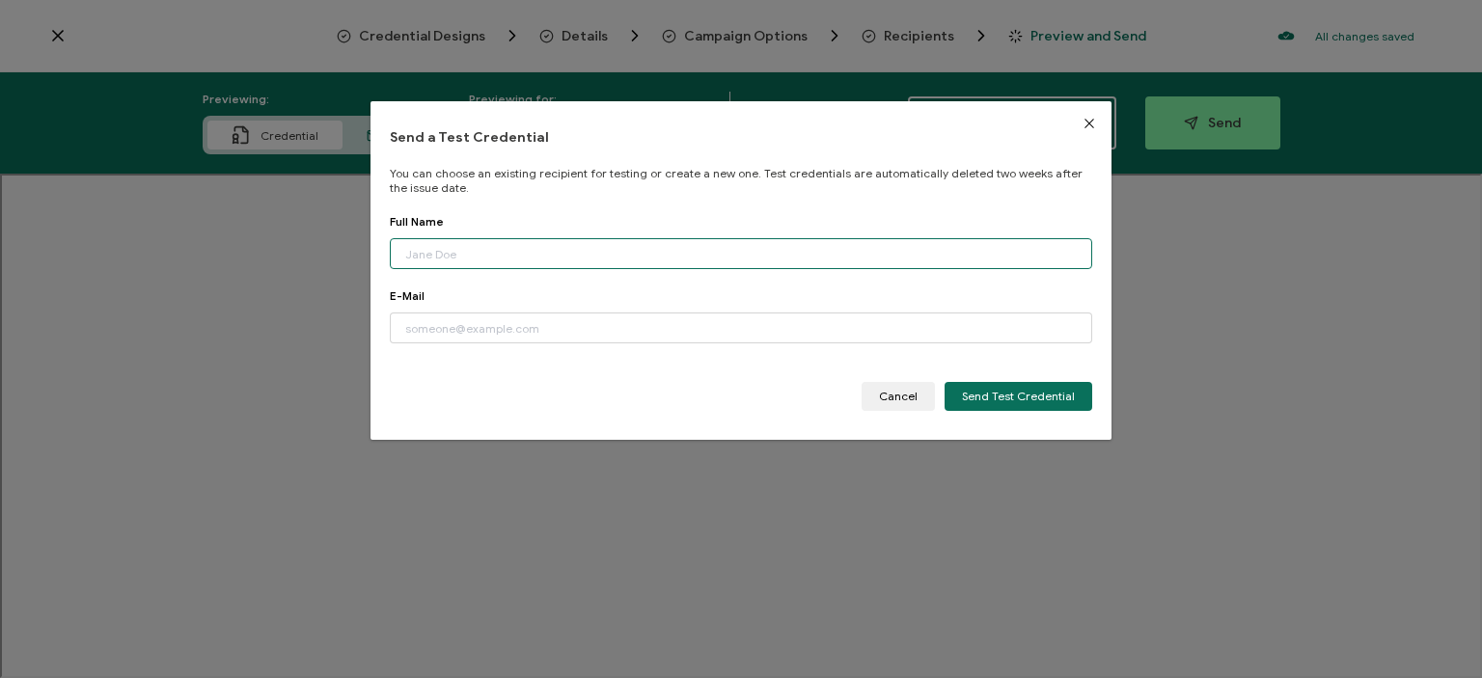
click at [500, 253] on input "dialog" at bounding box center [741, 253] width 703 height 31
click at [564, 263] on input "[PERSON_NAME]" at bounding box center [741, 253] width 703 height 31
type input "[PERSON_NAME]"
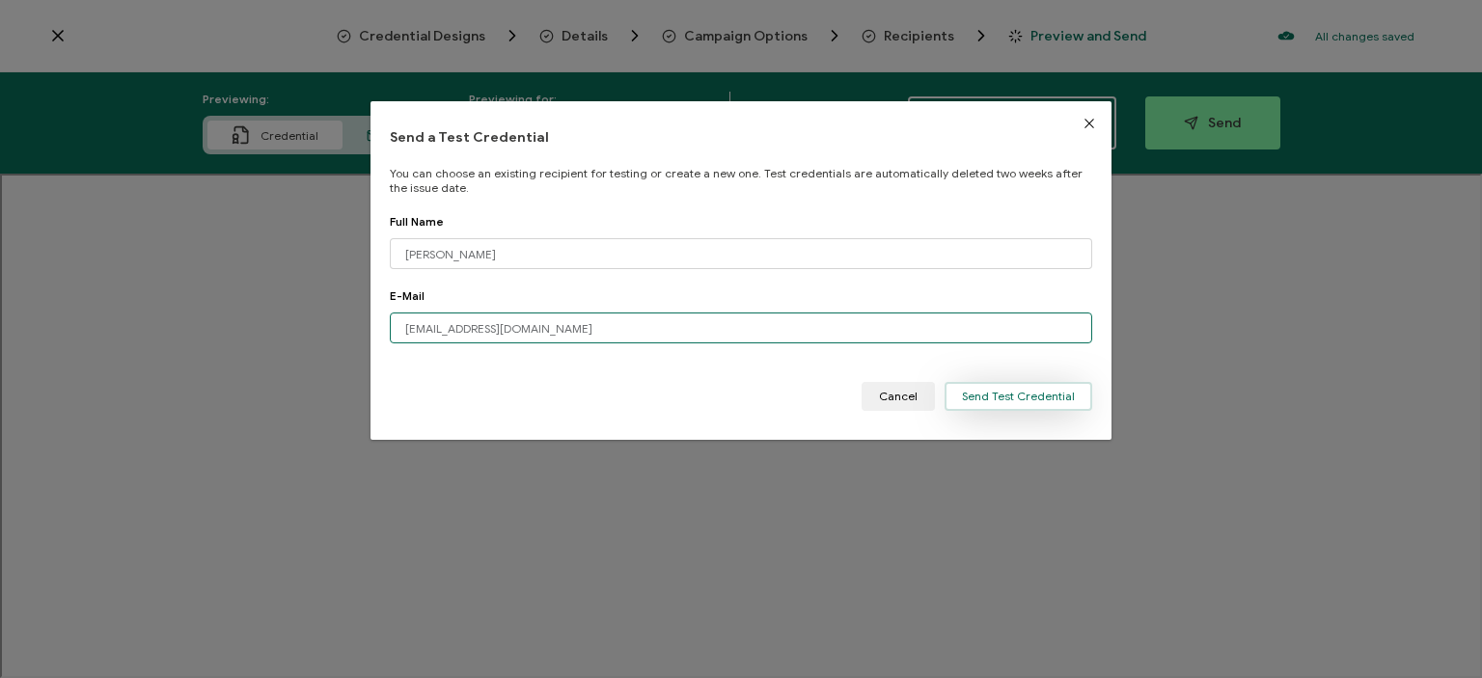
type input "[EMAIL_ADDRESS][DOMAIN_NAME]"
click at [1018, 395] on span "Send Test Credential" at bounding box center [1018, 397] width 113 height 12
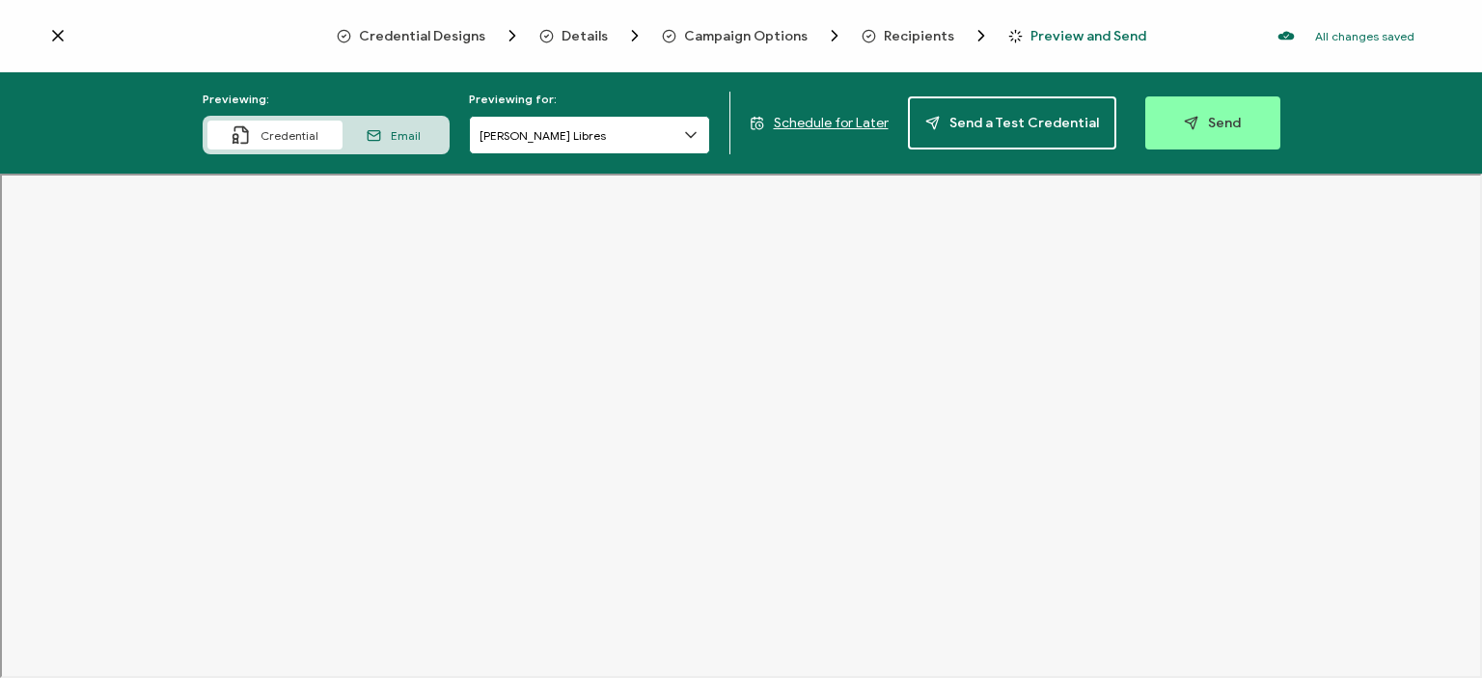
click at [681, 136] on input "[PERSON_NAME] Libres" at bounding box center [589, 135] width 241 height 39
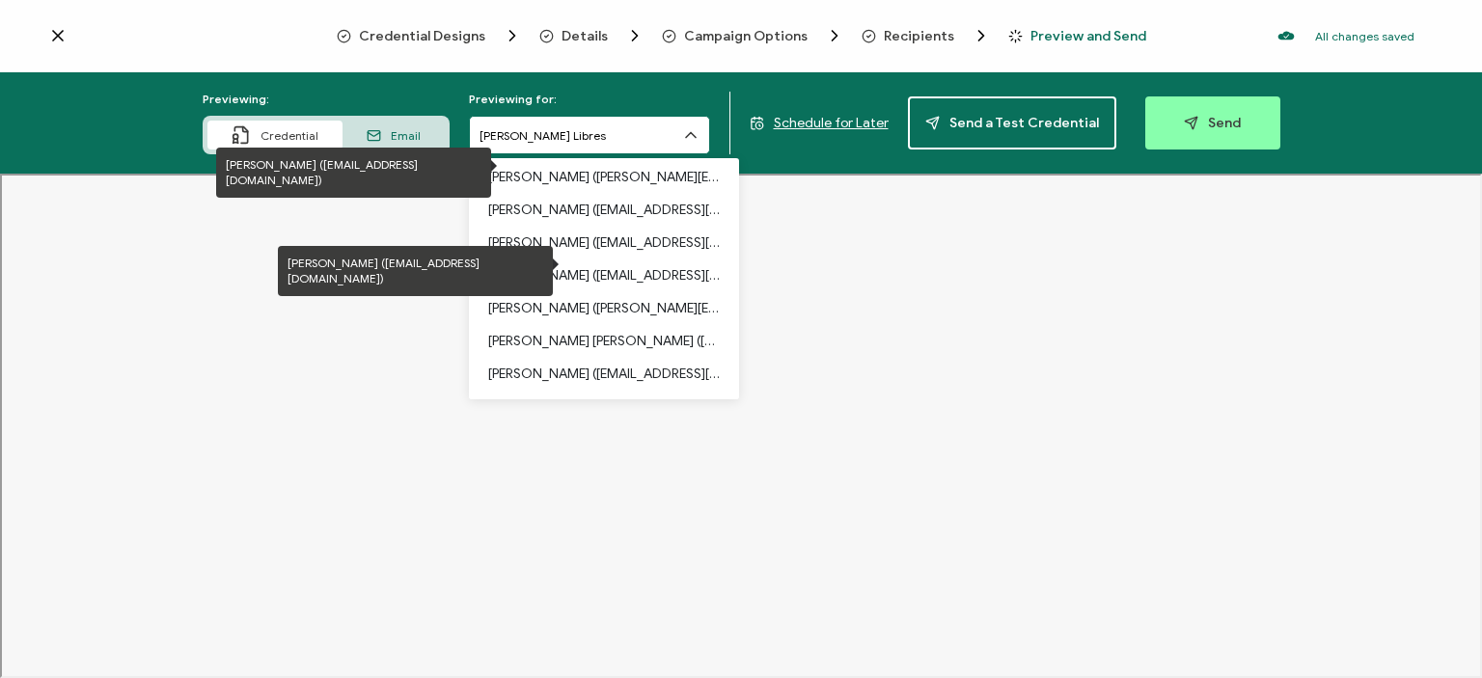
scroll to position [622, 0]
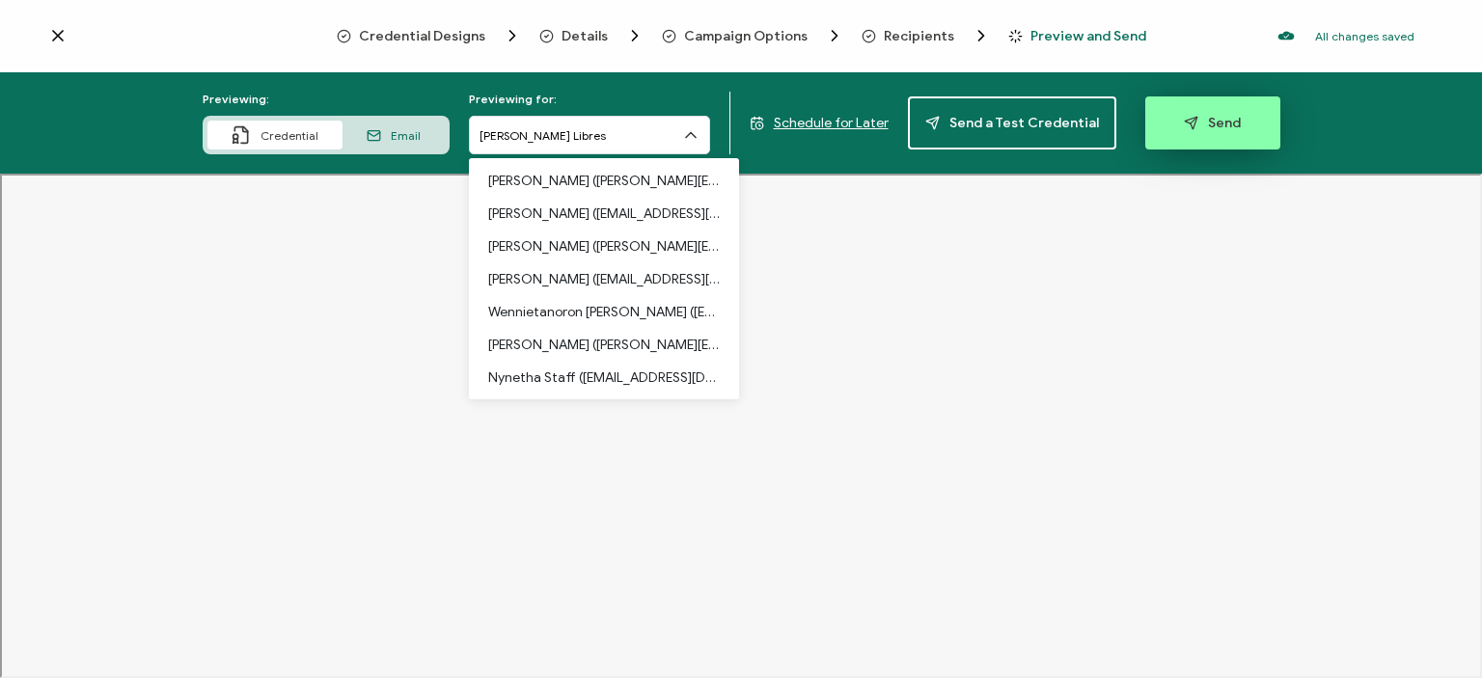
click at [1218, 127] on span "Send" at bounding box center [1212, 123] width 57 height 14
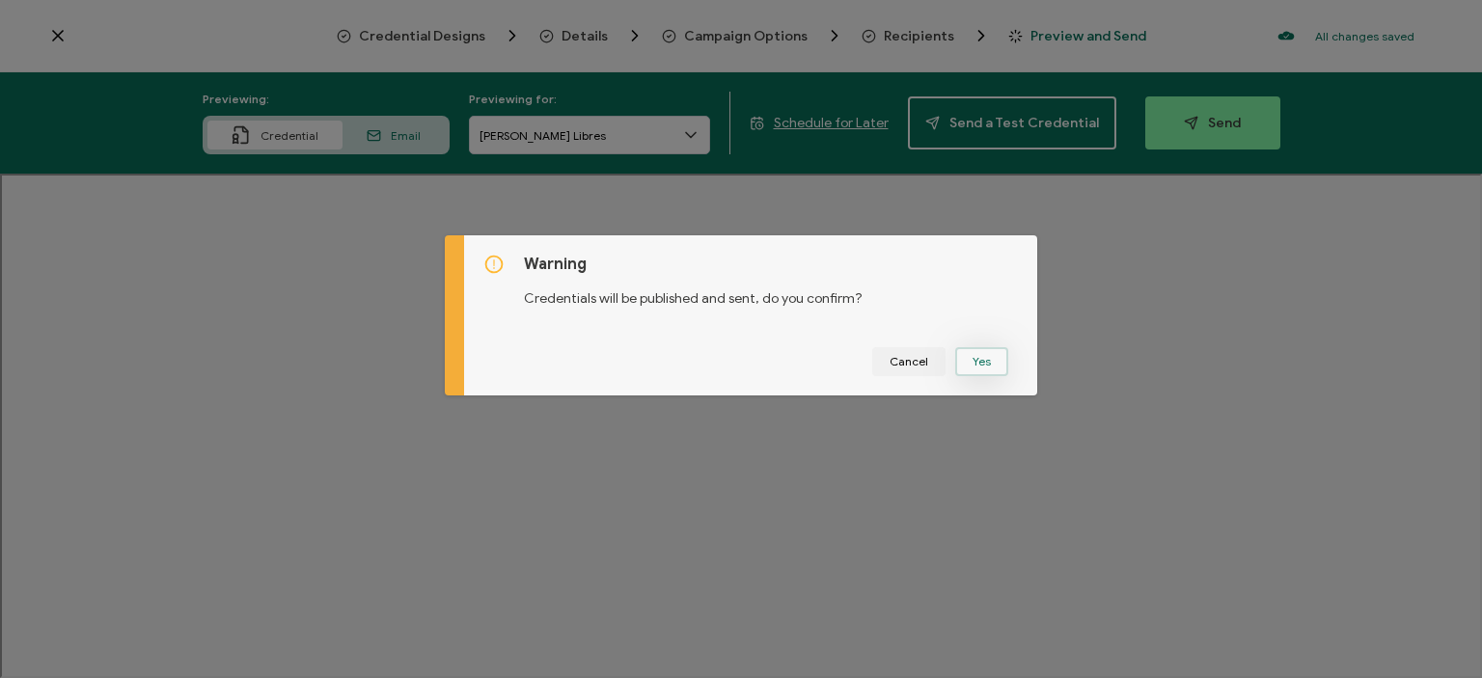
click at [982, 360] on button "Yes" at bounding box center [981, 361] width 53 height 29
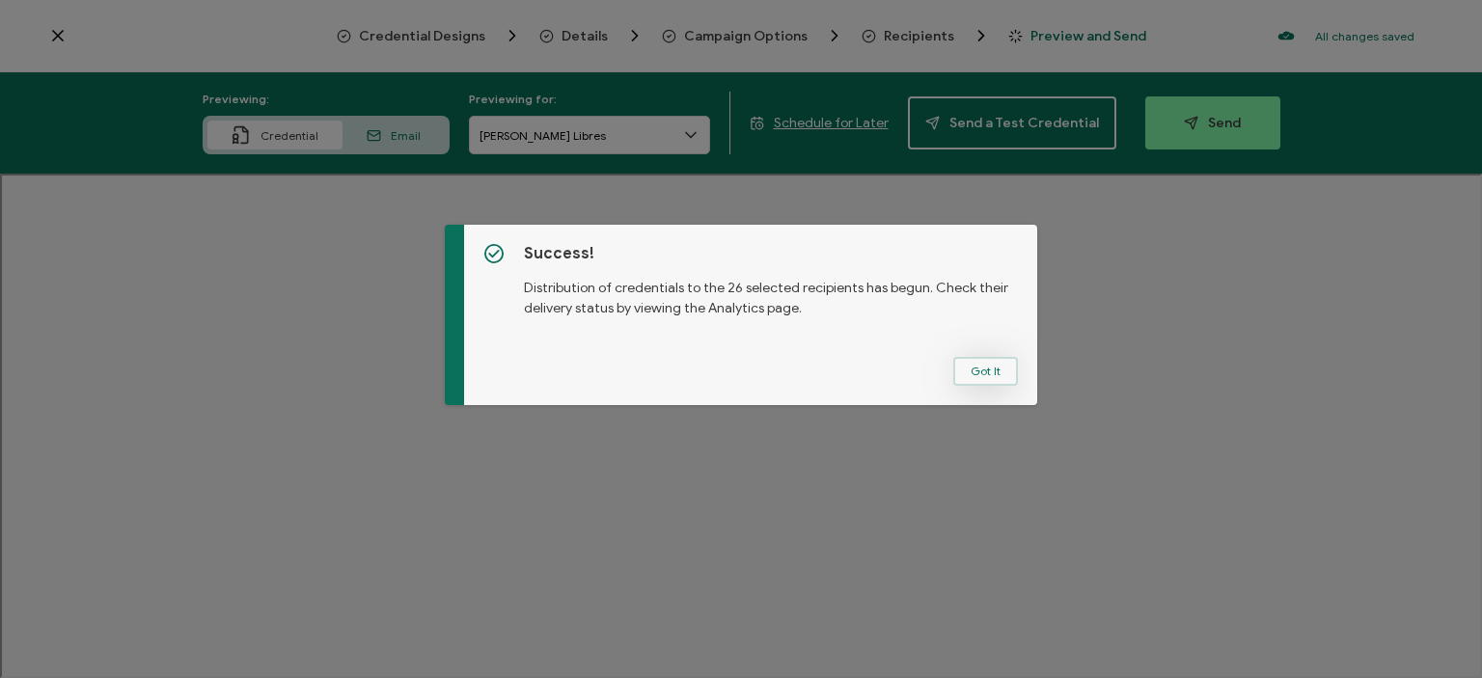
click at [992, 370] on button "Got It" at bounding box center [986, 371] width 65 height 29
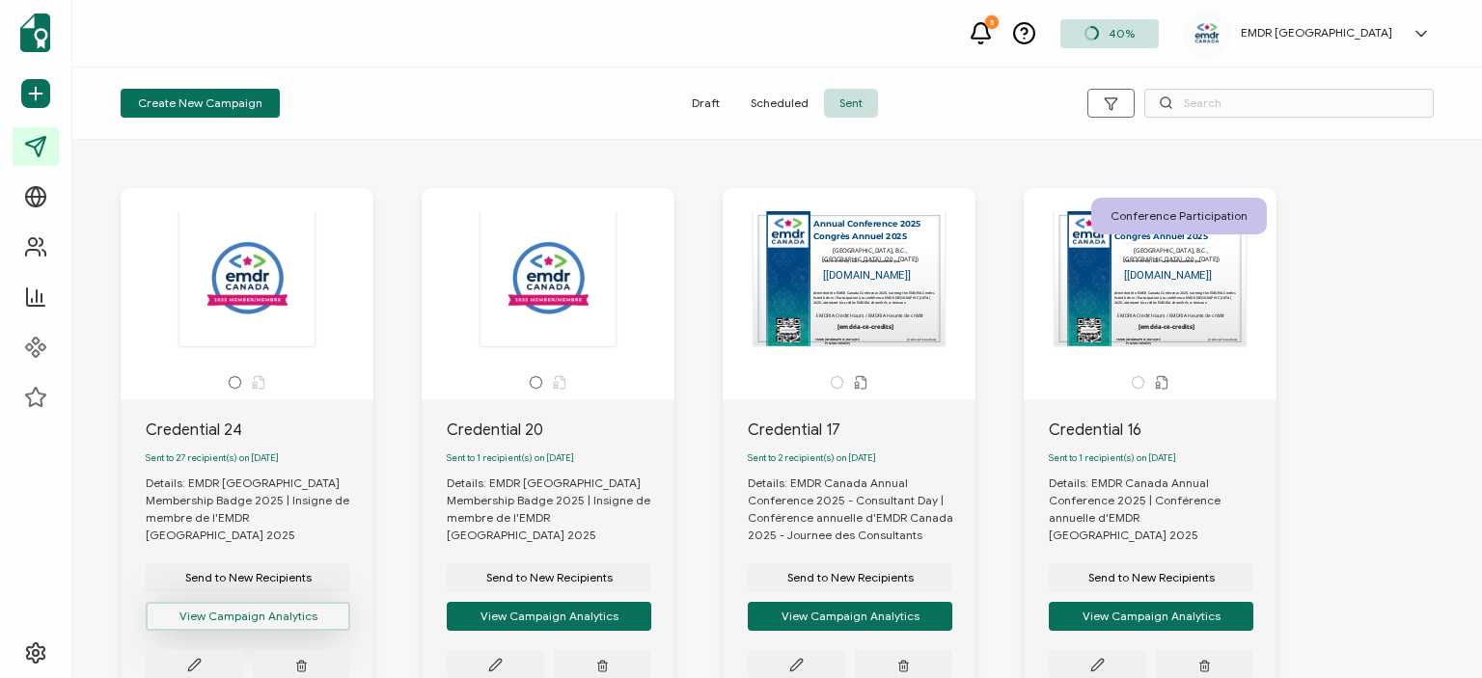
click at [244, 608] on button "View Campaign Analytics" at bounding box center [248, 616] width 205 height 29
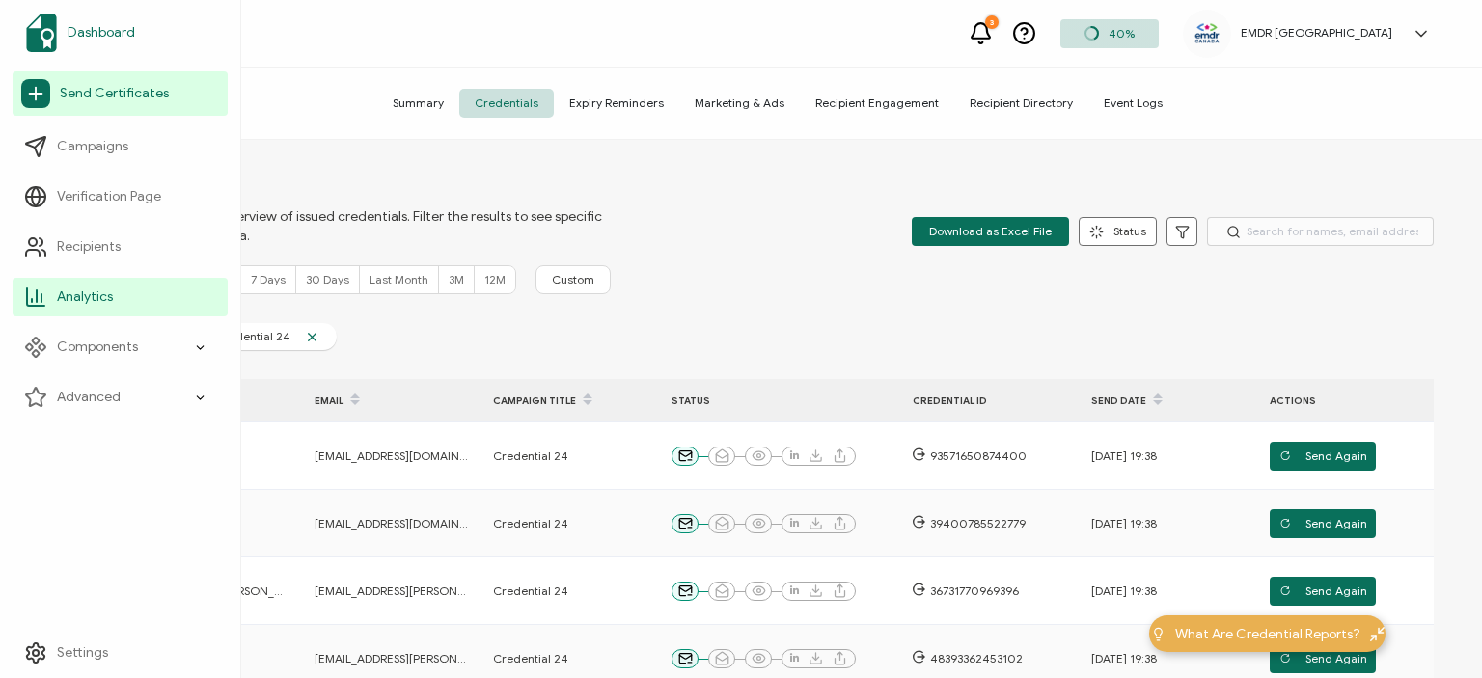
click at [105, 27] on span "Dashboard" at bounding box center [102, 32] width 68 height 19
